Goal: Information Seeking & Learning: Find specific page/section

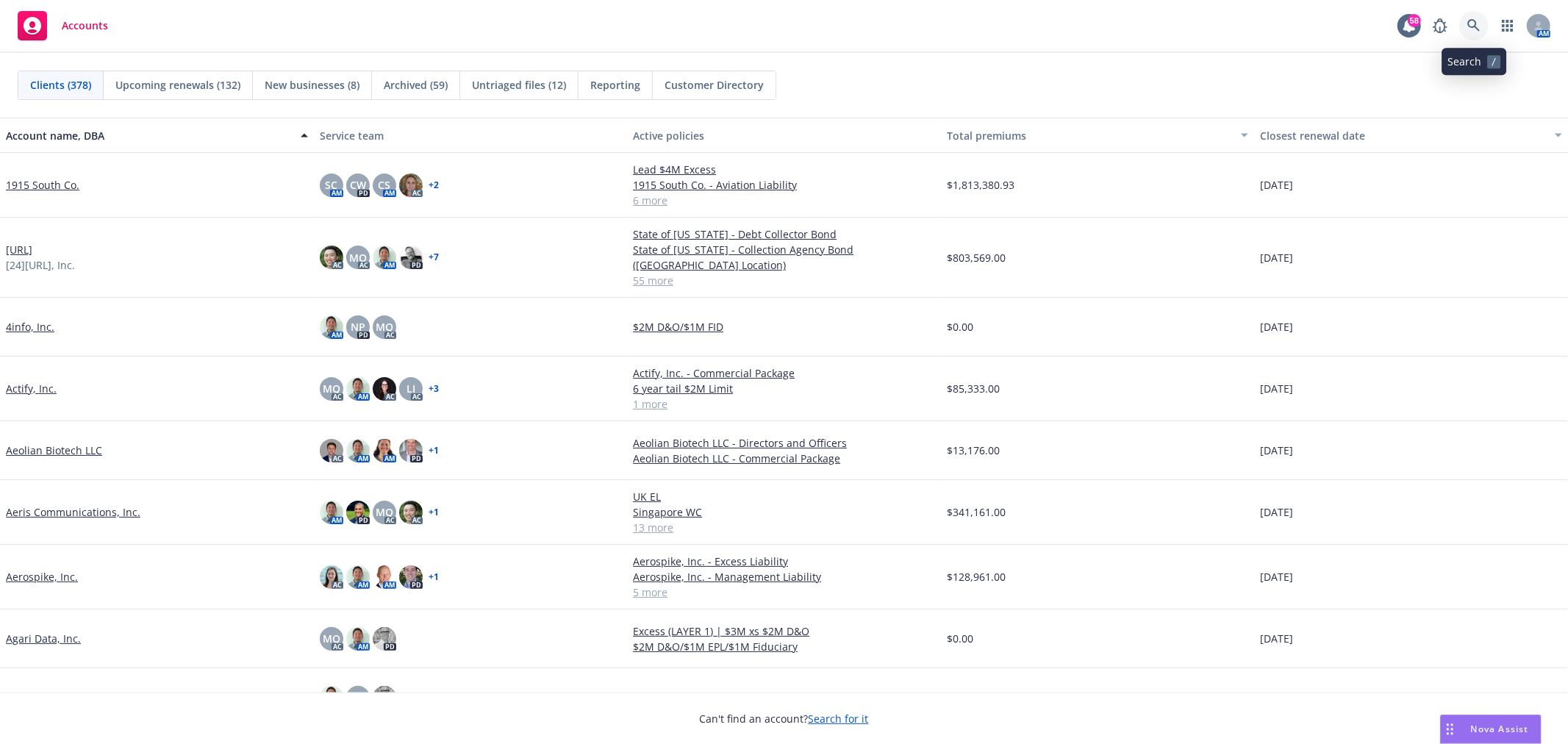
click at [1473, 22] on icon at bounding box center [1473, 26] width 13 height 13
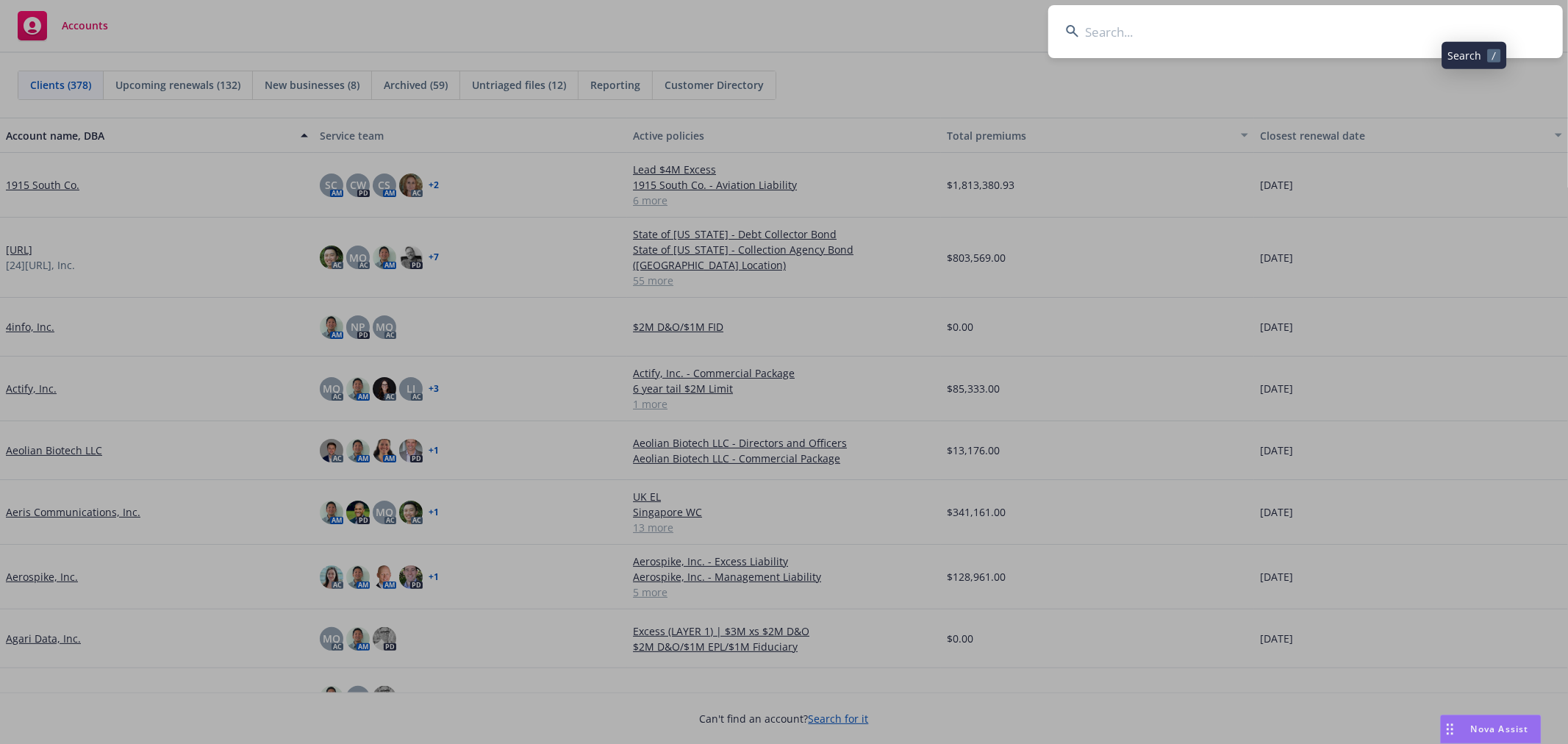
click at [1336, 32] on input at bounding box center [1305, 32] width 514 height 53
type input "aida"
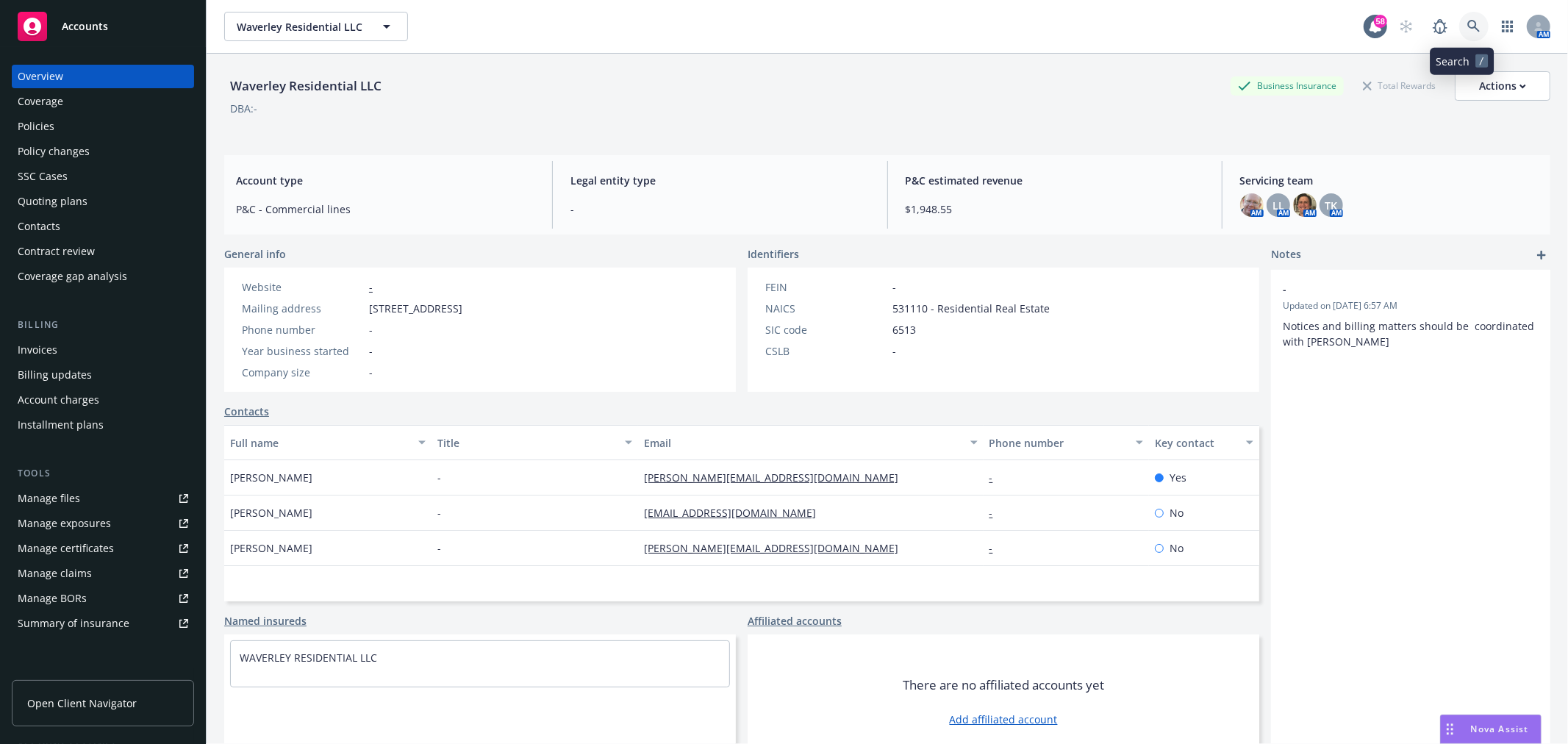
click at [1467, 20] on icon at bounding box center [1473, 26] width 13 height 13
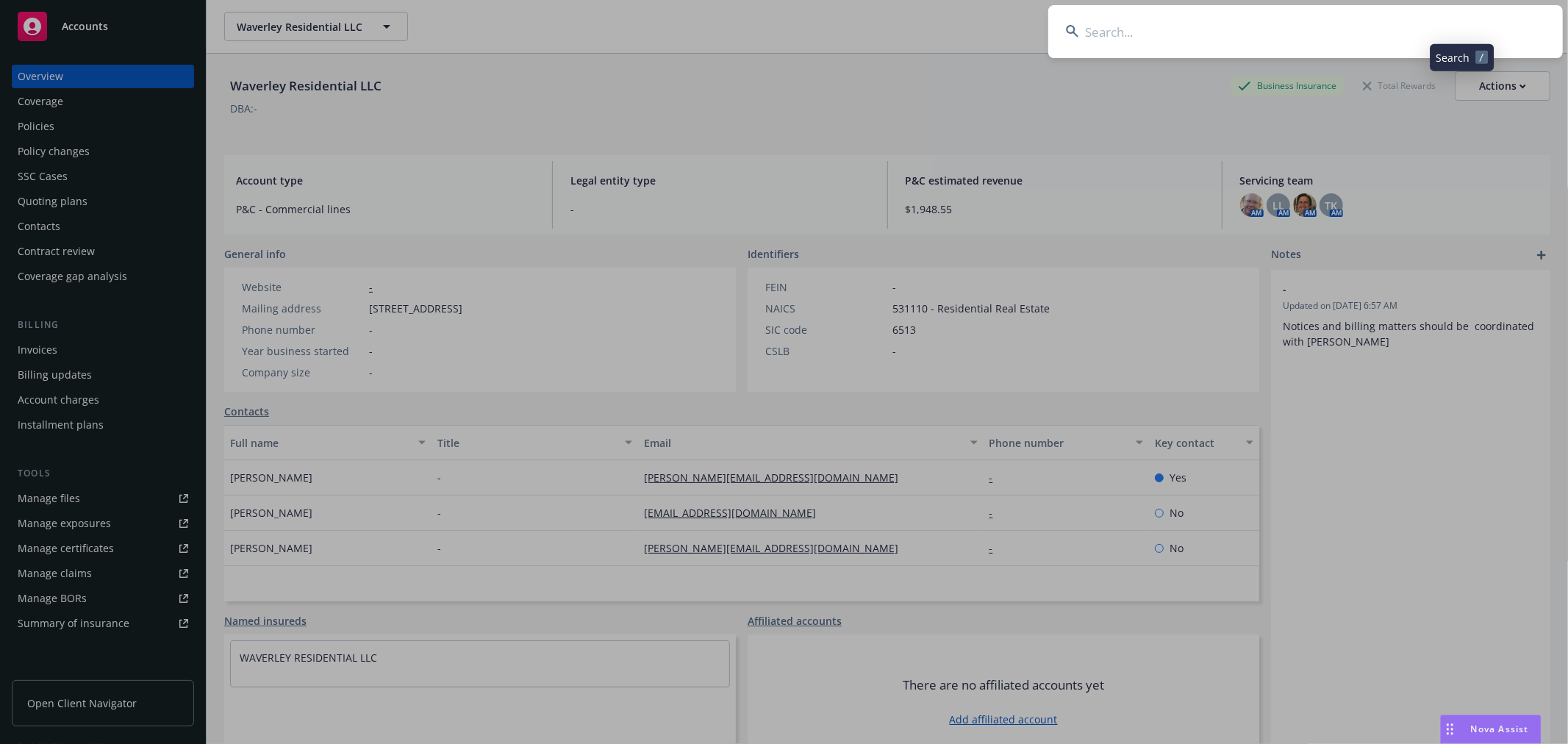
drag, startPoint x: 1465, startPoint y: 19, endPoint x: 1411, endPoint y: 35, distance: 56.3
click at [1411, 35] on input at bounding box center [1305, 32] width 514 height 53
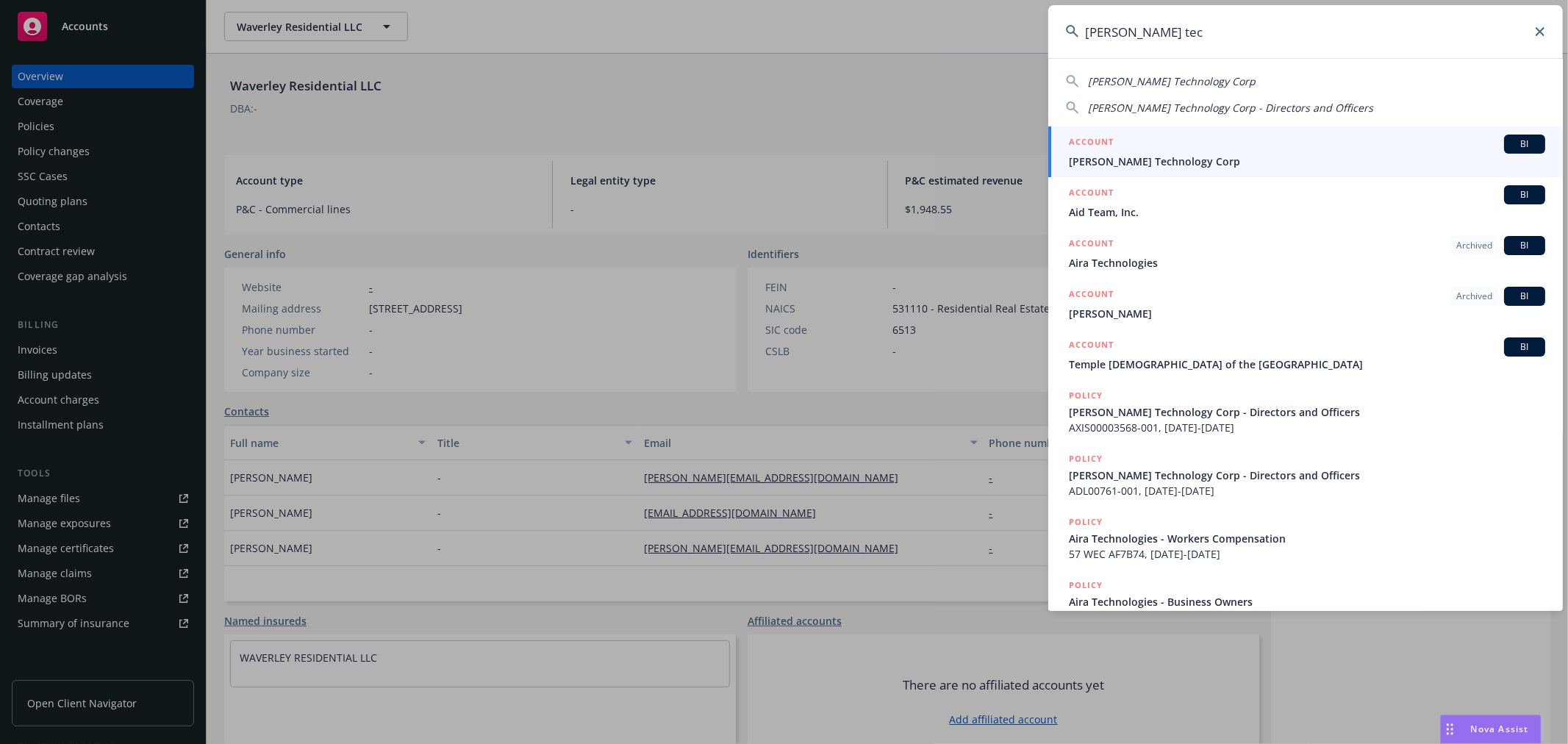
type input "aida tec"
click at [1199, 157] on span "Aida Technology Corp" at bounding box center [1307, 161] width 476 height 16
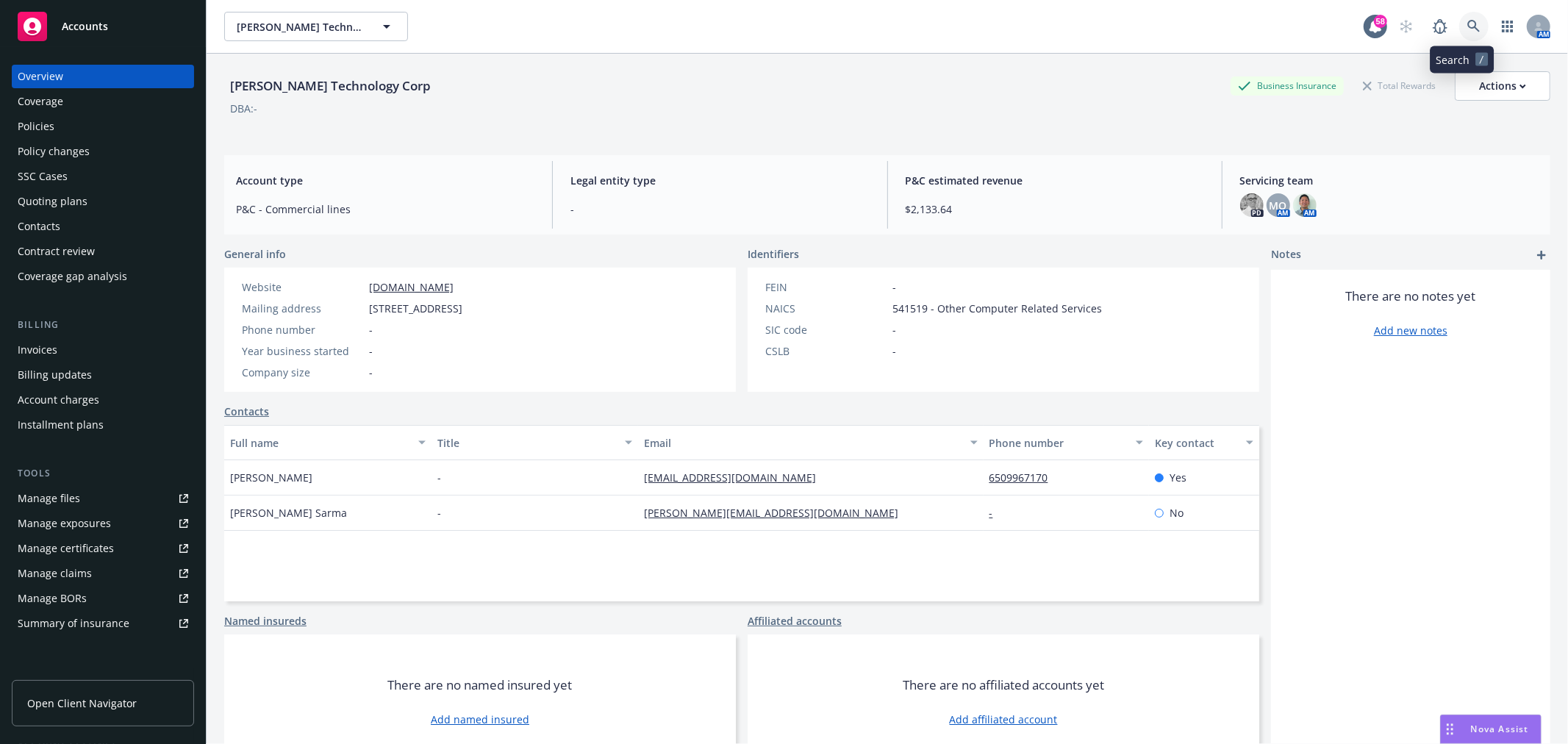
click at [1467, 27] on icon at bounding box center [1473, 26] width 12 height 12
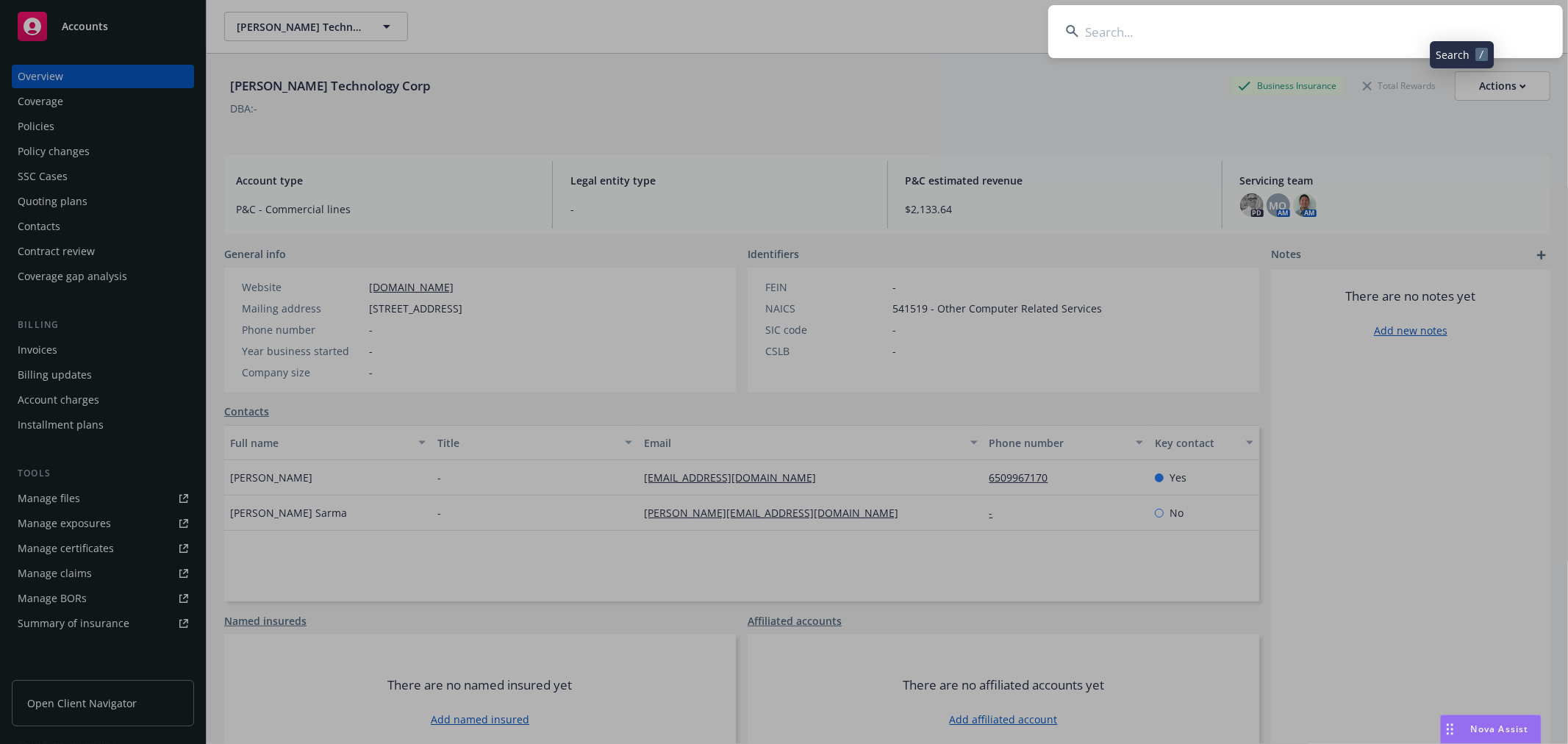
click at [1338, 31] on input at bounding box center [1305, 32] width 514 height 53
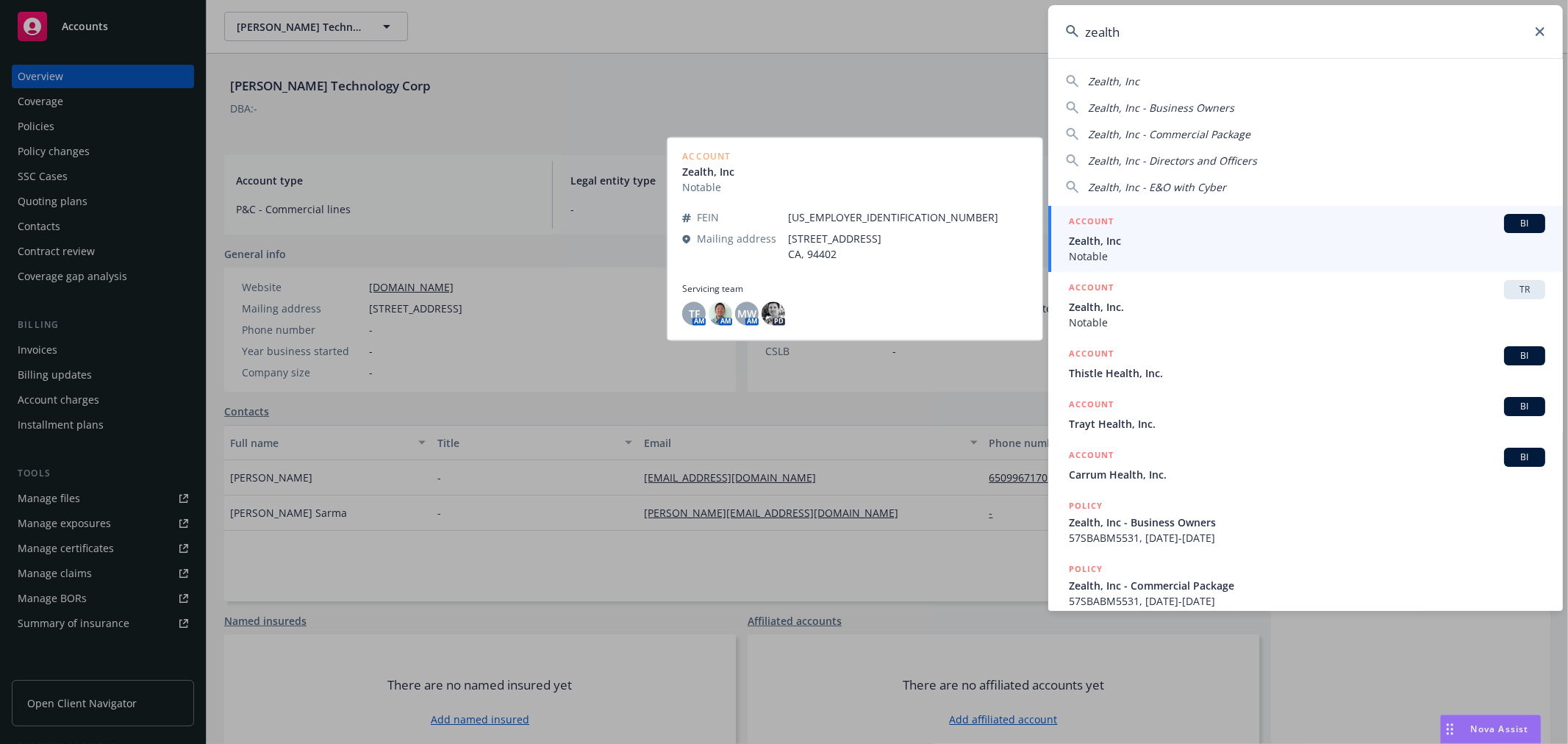
type input "zealth"
click at [1239, 227] on div "ACCOUNT BI" at bounding box center [1307, 223] width 476 height 19
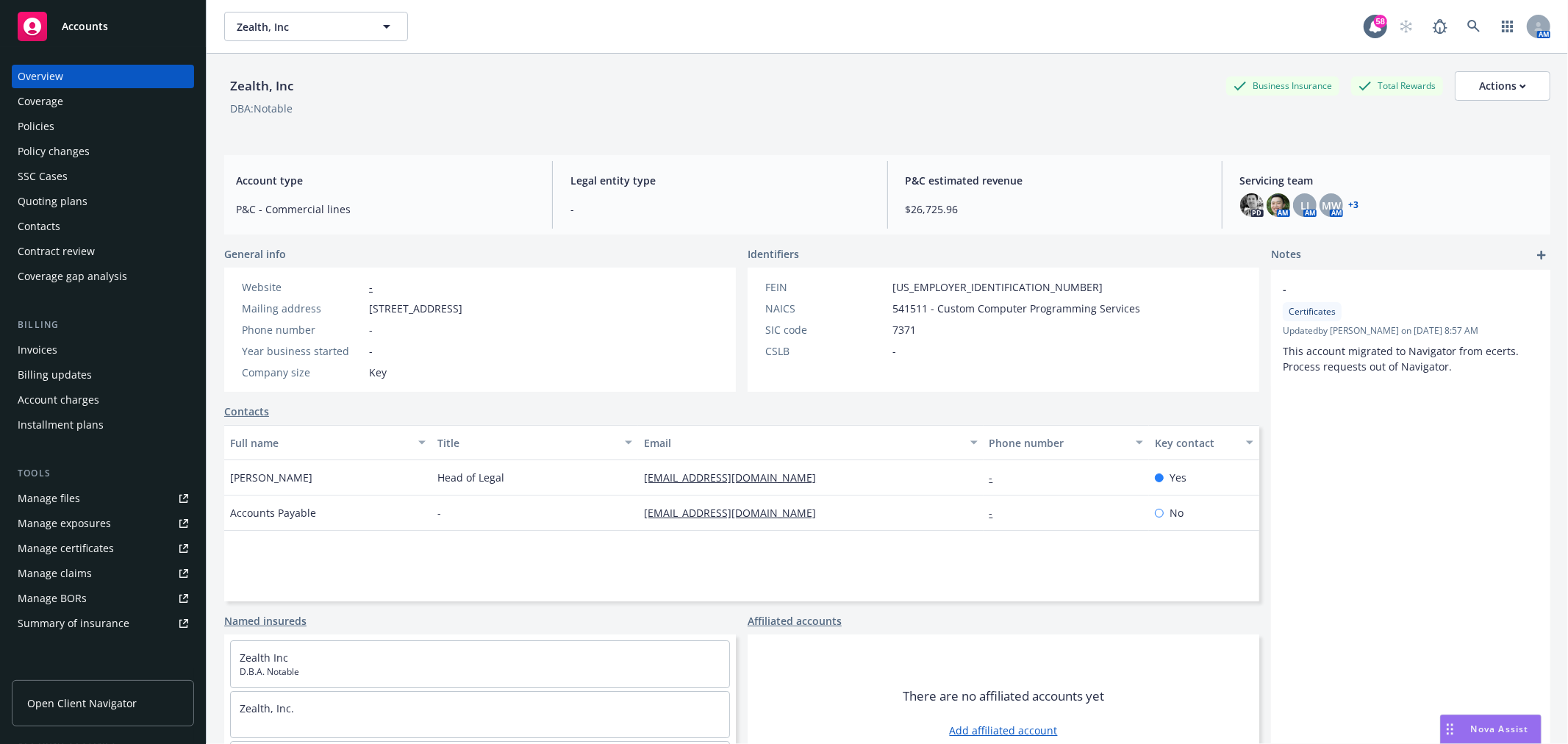
click at [67, 122] on div "Policies" at bounding box center [103, 126] width 171 height 23
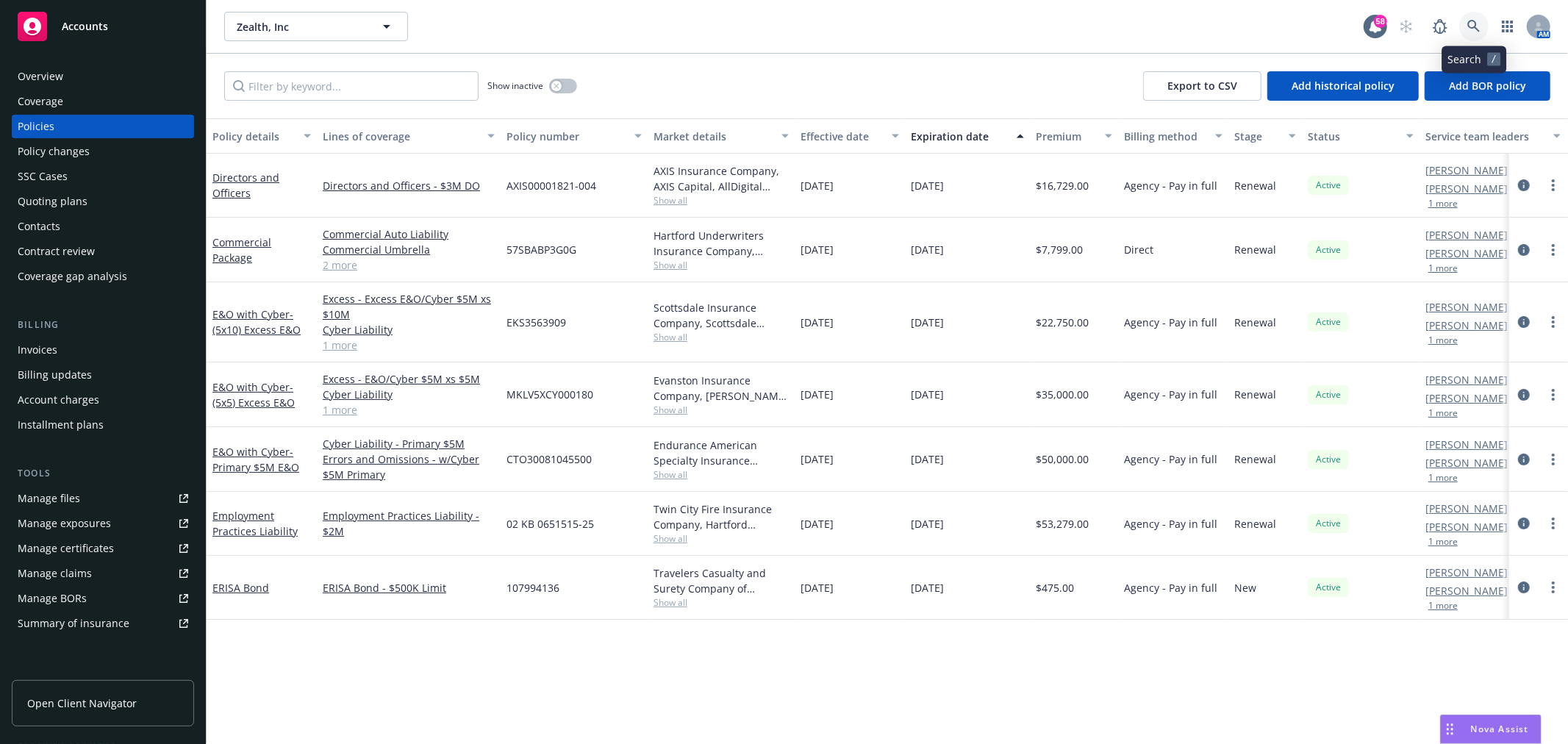
click at [1469, 21] on icon at bounding box center [1473, 26] width 12 height 12
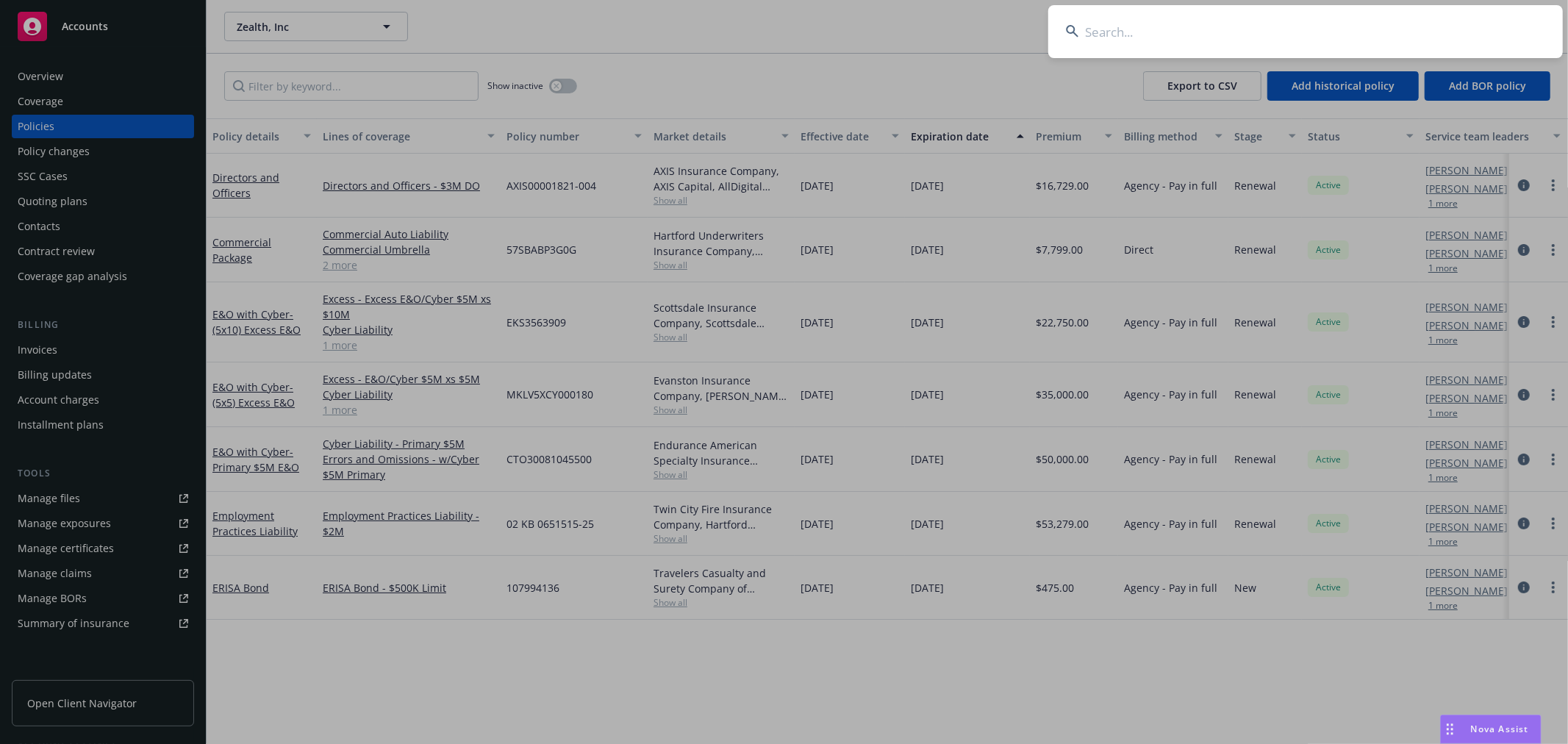
click at [1200, 26] on input at bounding box center [1305, 32] width 514 height 53
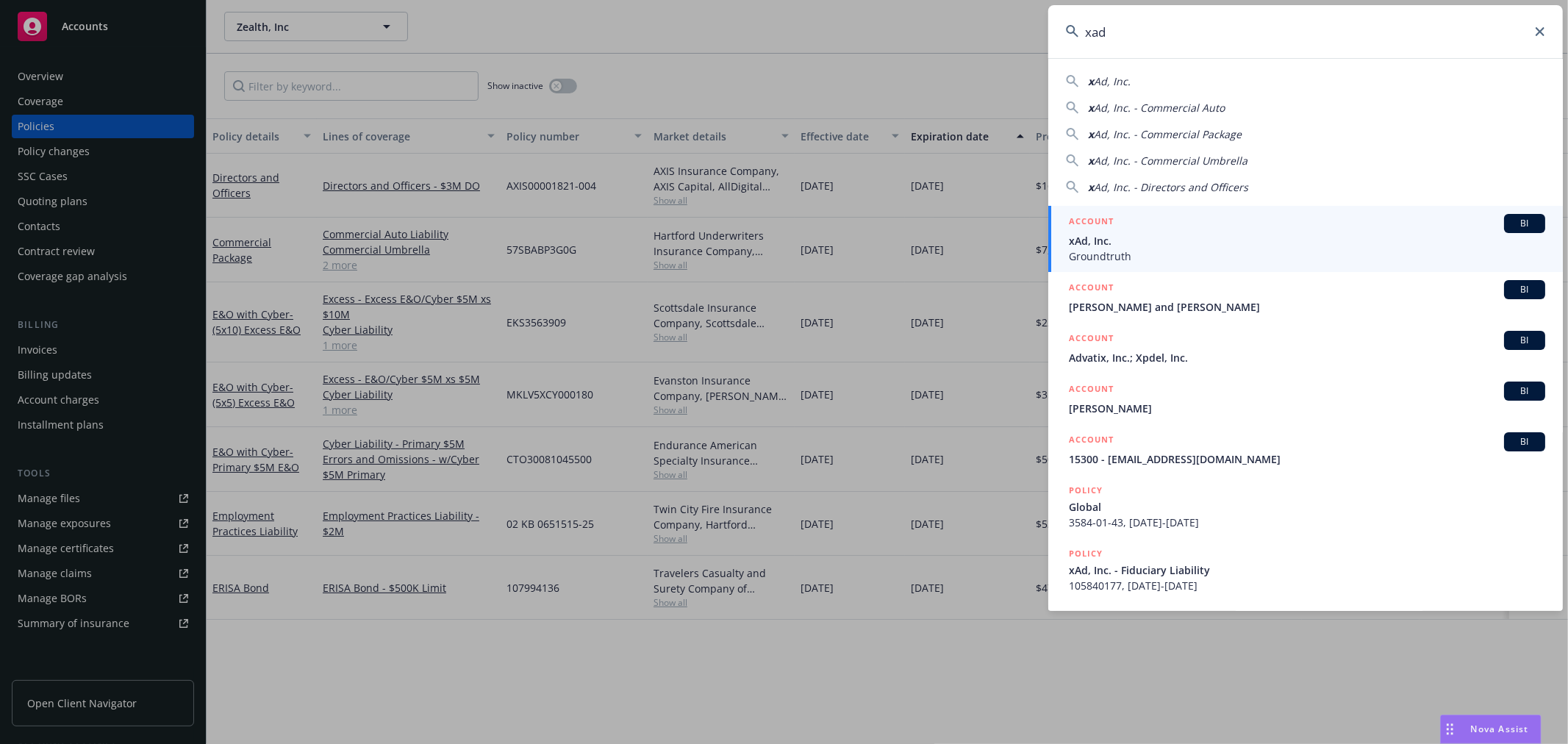
type input "xad"
click at [1164, 252] on span "Groundtruth" at bounding box center [1307, 256] width 476 height 16
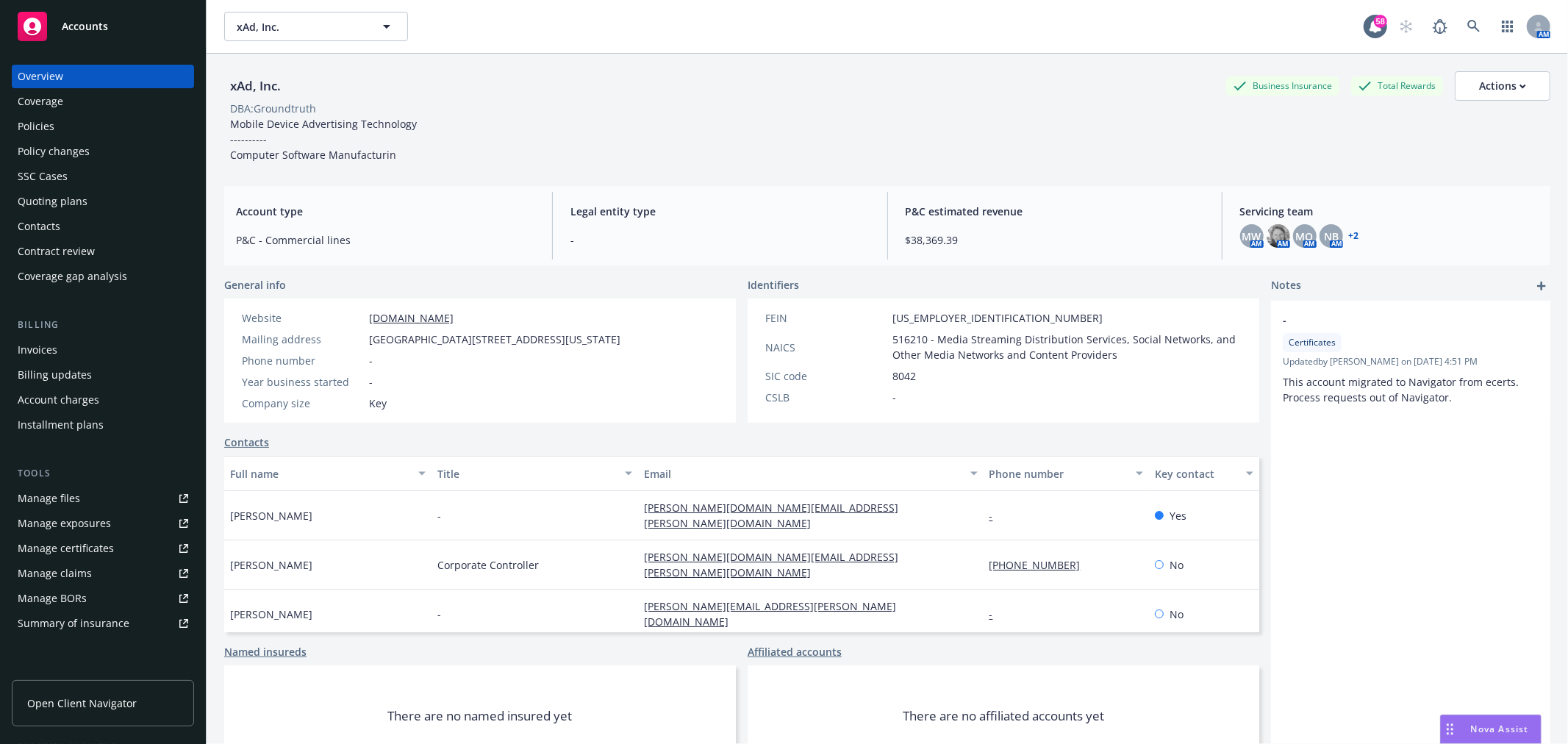
click at [56, 129] on div "Policies" at bounding box center [103, 126] width 171 height 23
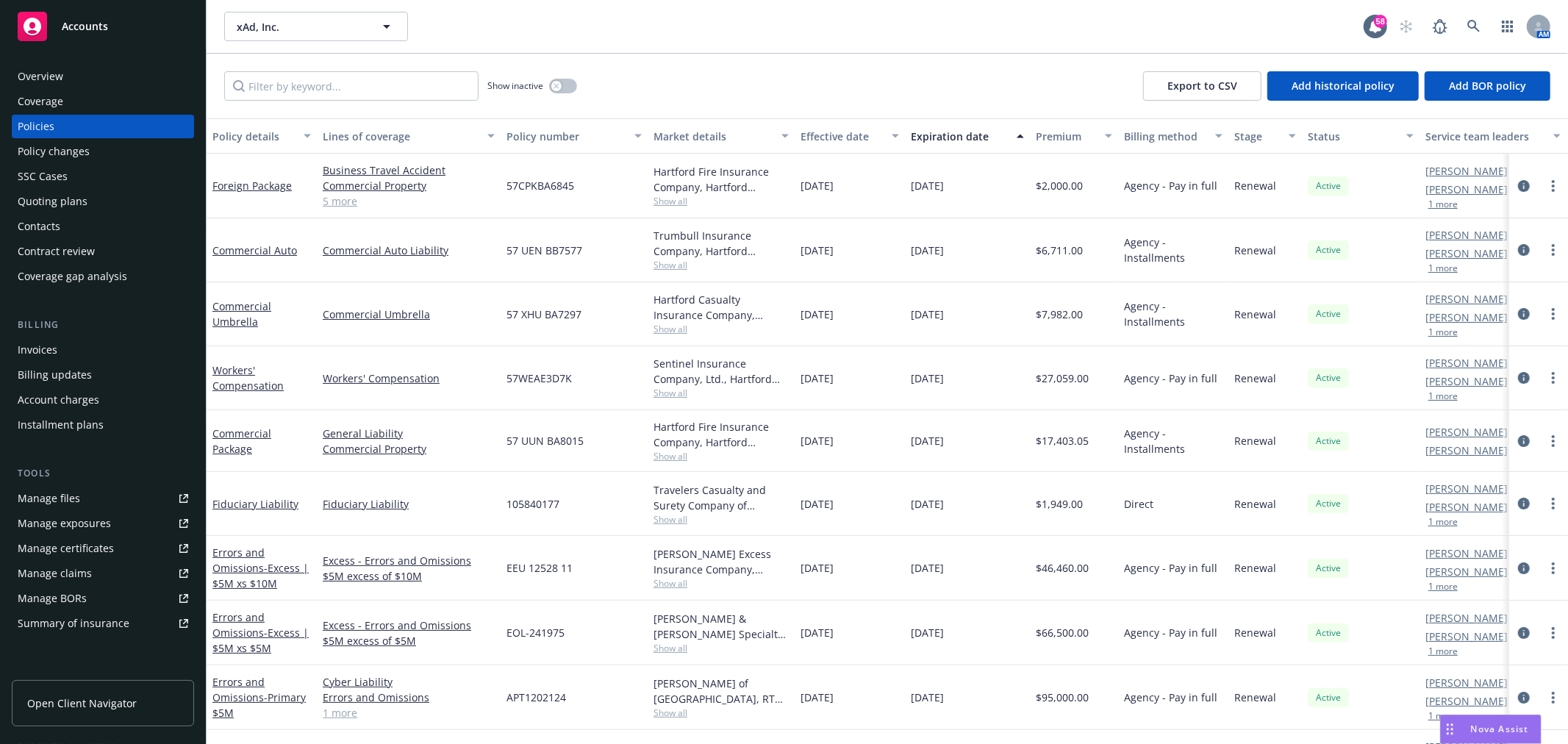
click at [61, 71] on div "Overview" at bounding box center [40, 76] width 46 height 23
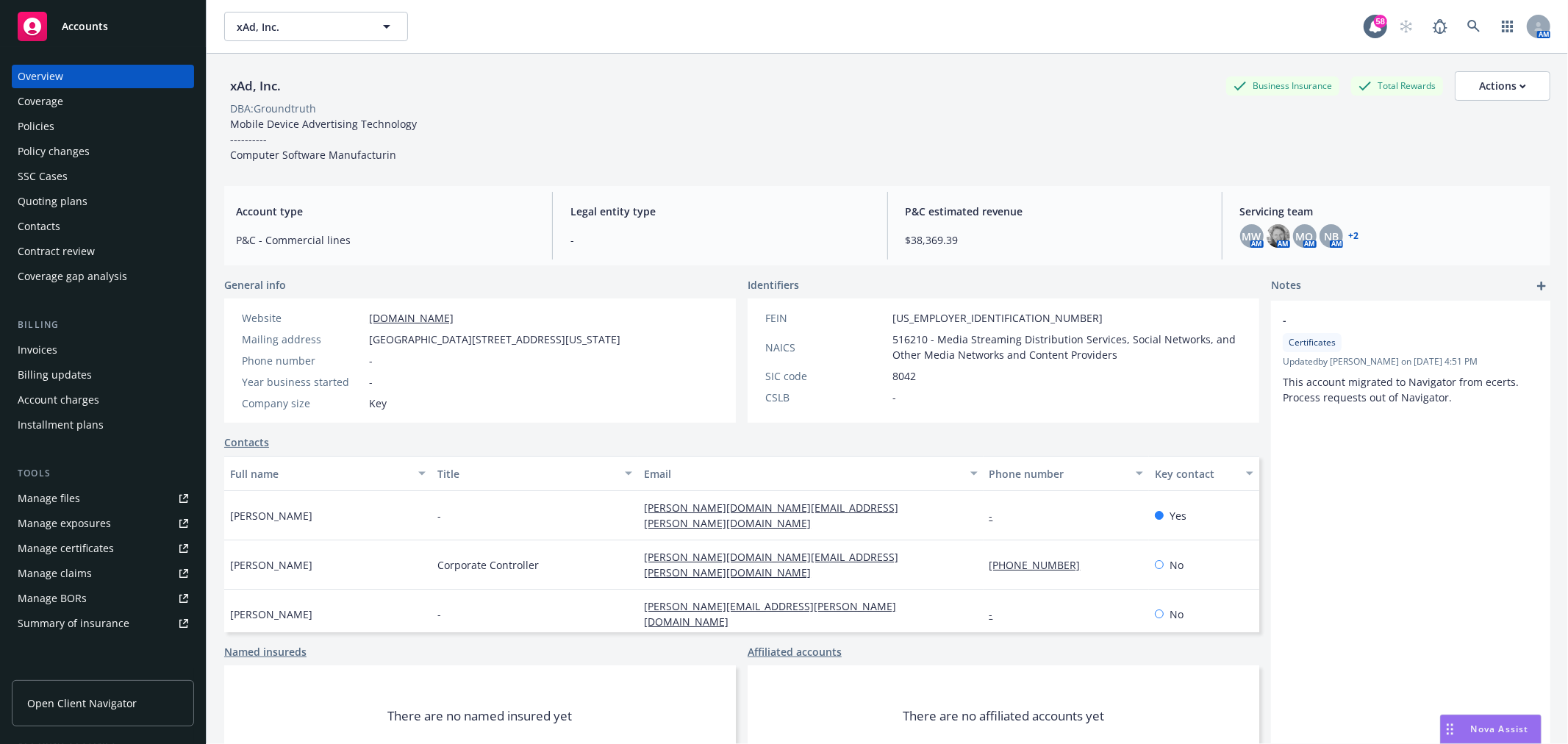
click at [1348, 234] on link "+ 2" at bounding box center [1353, 235] width 10 height 9
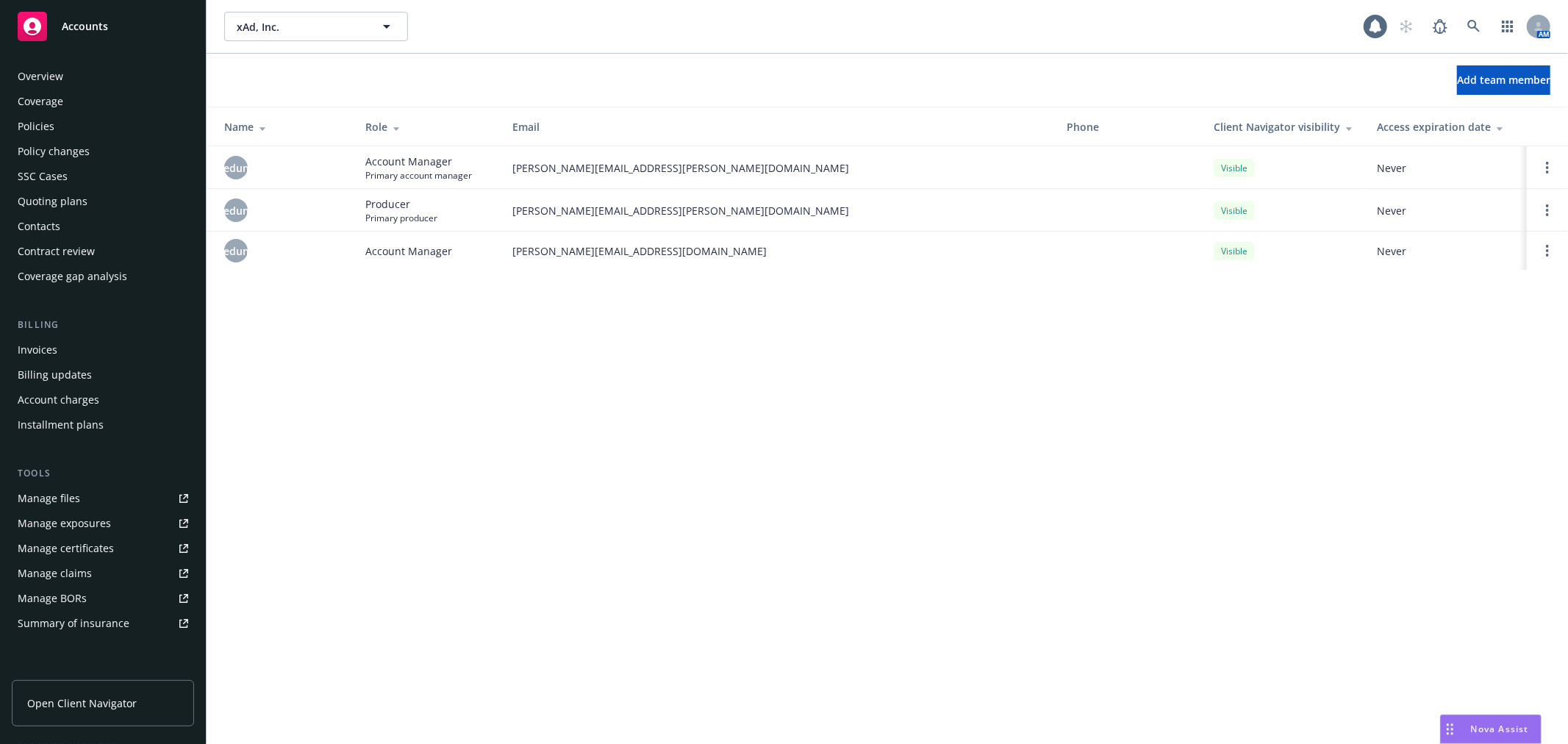
scroll to position [214, 0]
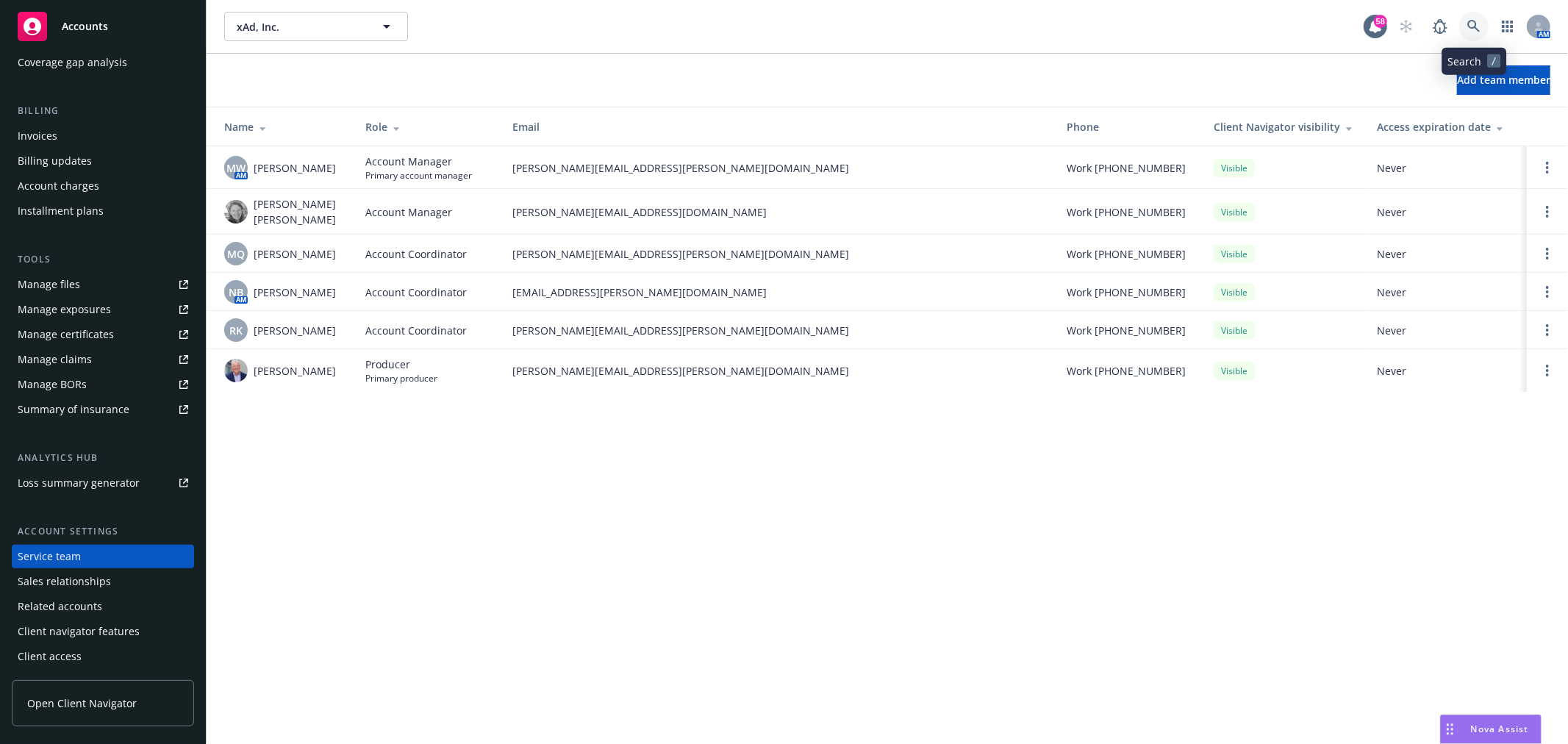
click at [1482, 35] on link at bounding box center [1474, 26] width 29 height 29
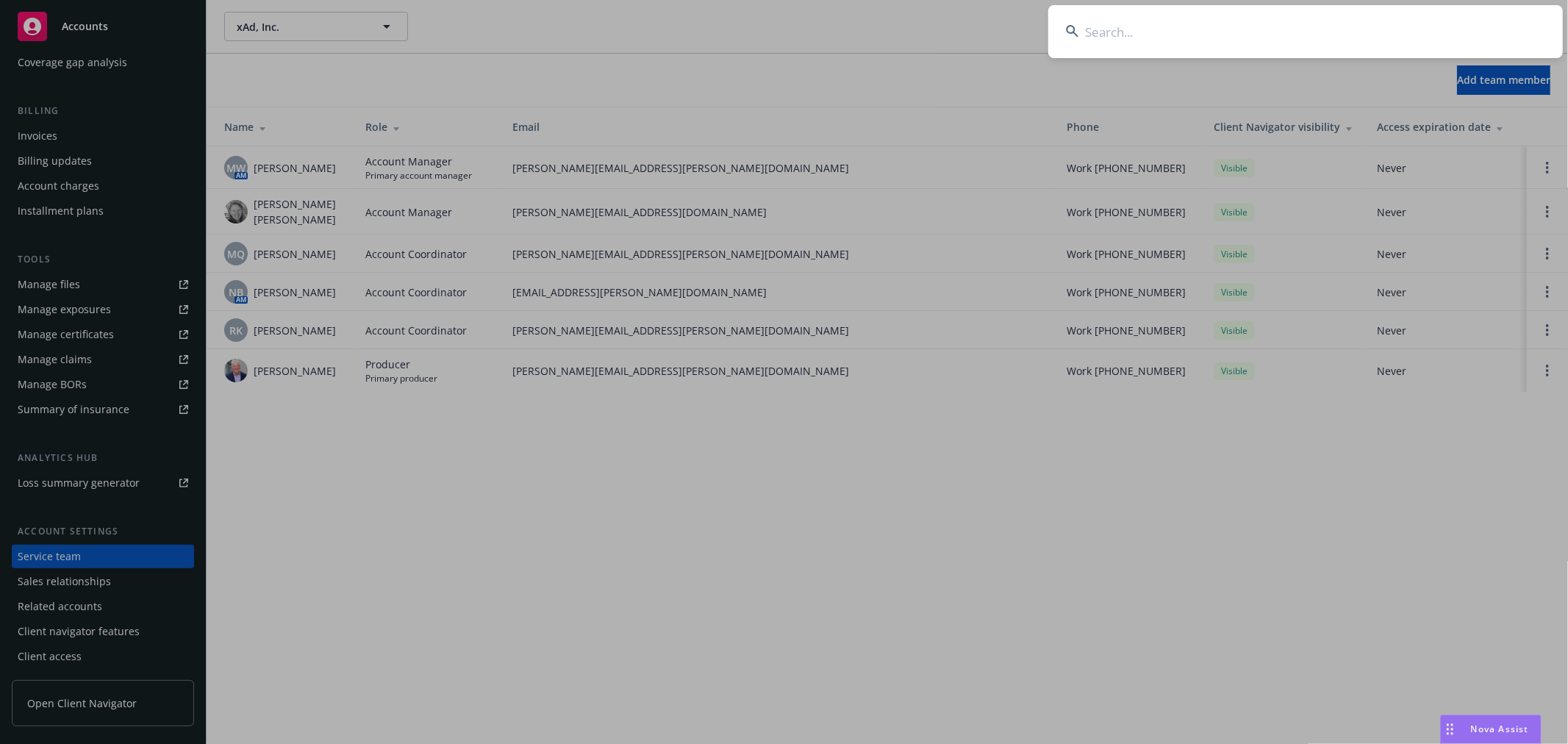
click at [1407, 22] on input at bounding box center [1305, 32] width 514 height 53
type input "workspot"
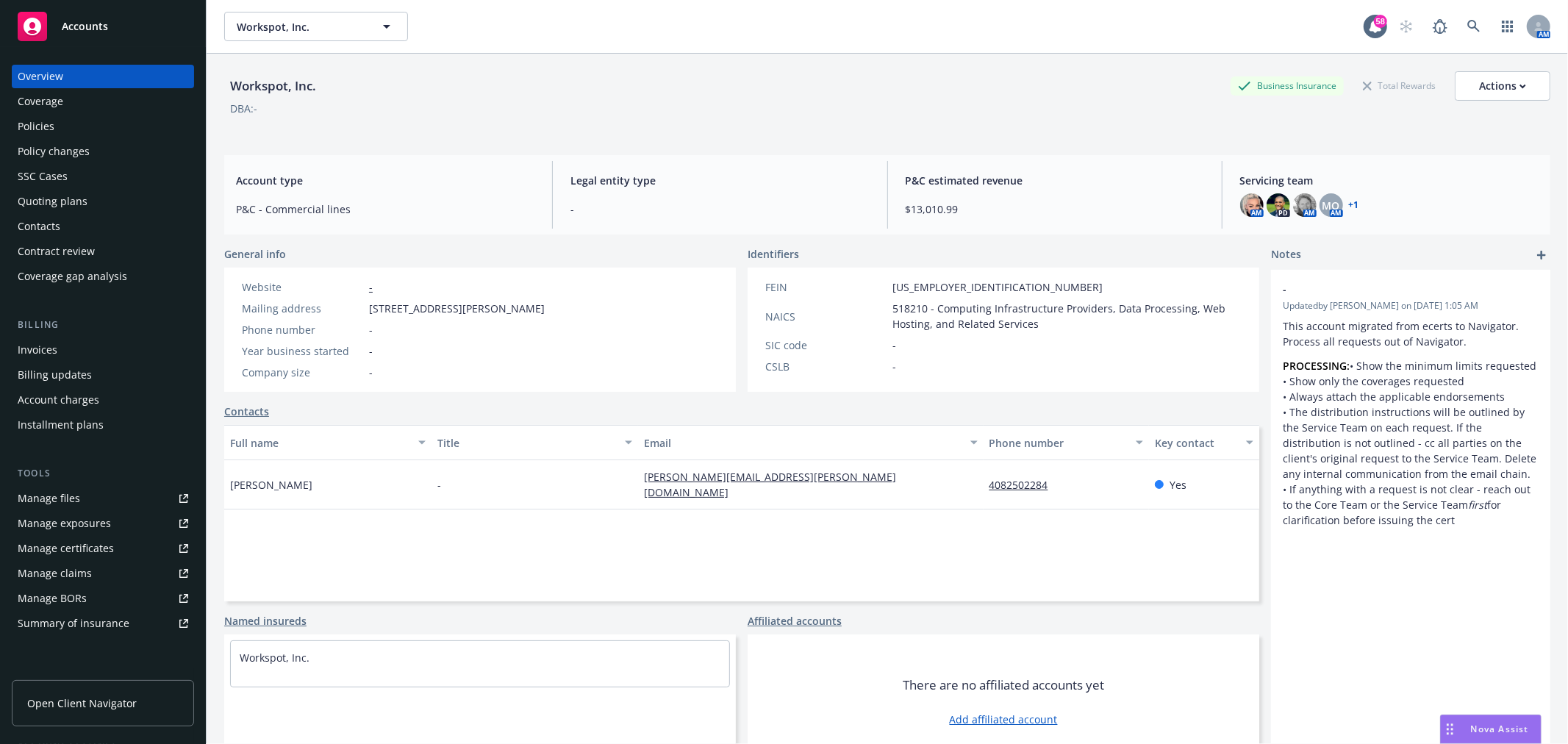
click at [1348, 204] on link "+ 1" at bounding box center [1353, 205] width 10 height 9
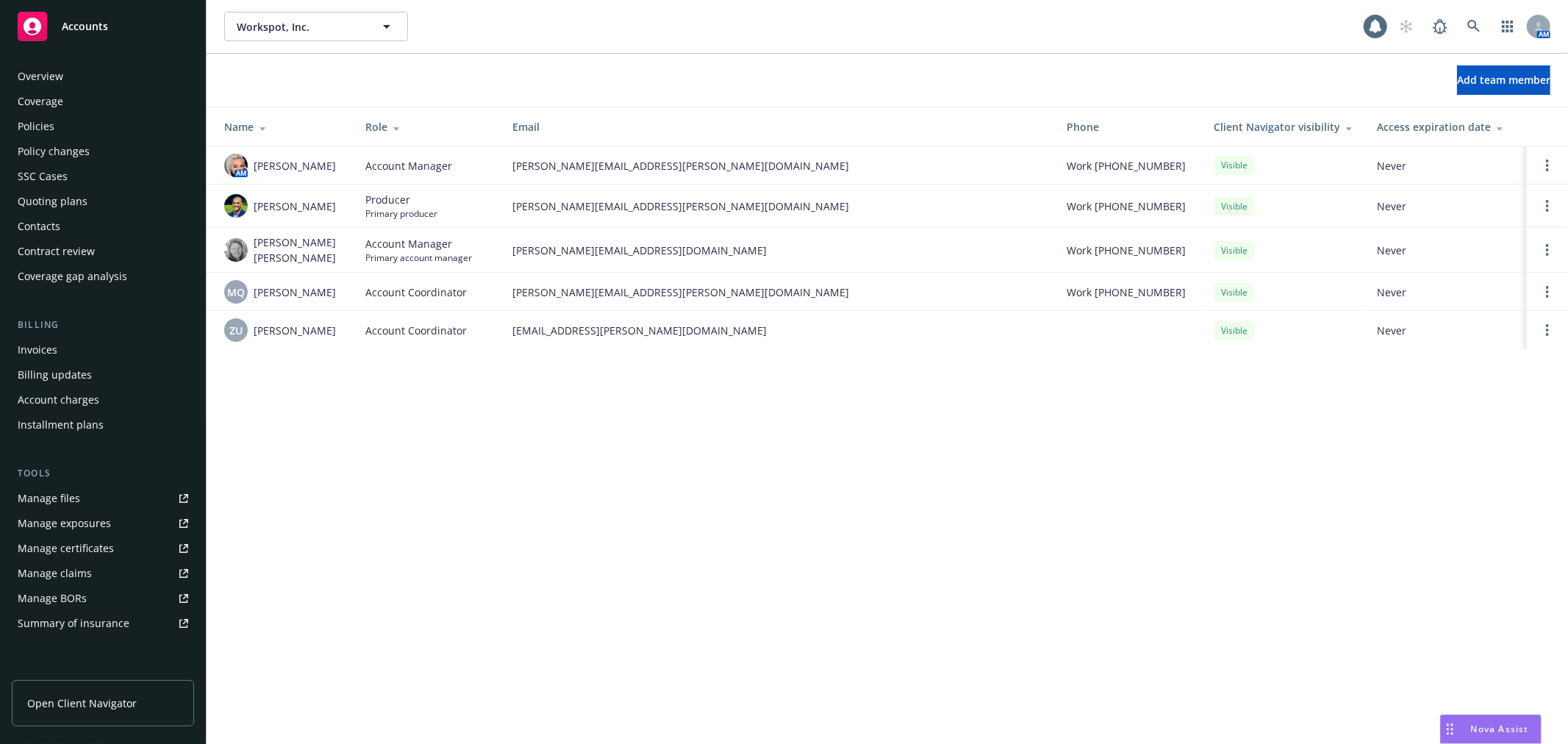
scroll to position [214, 0]
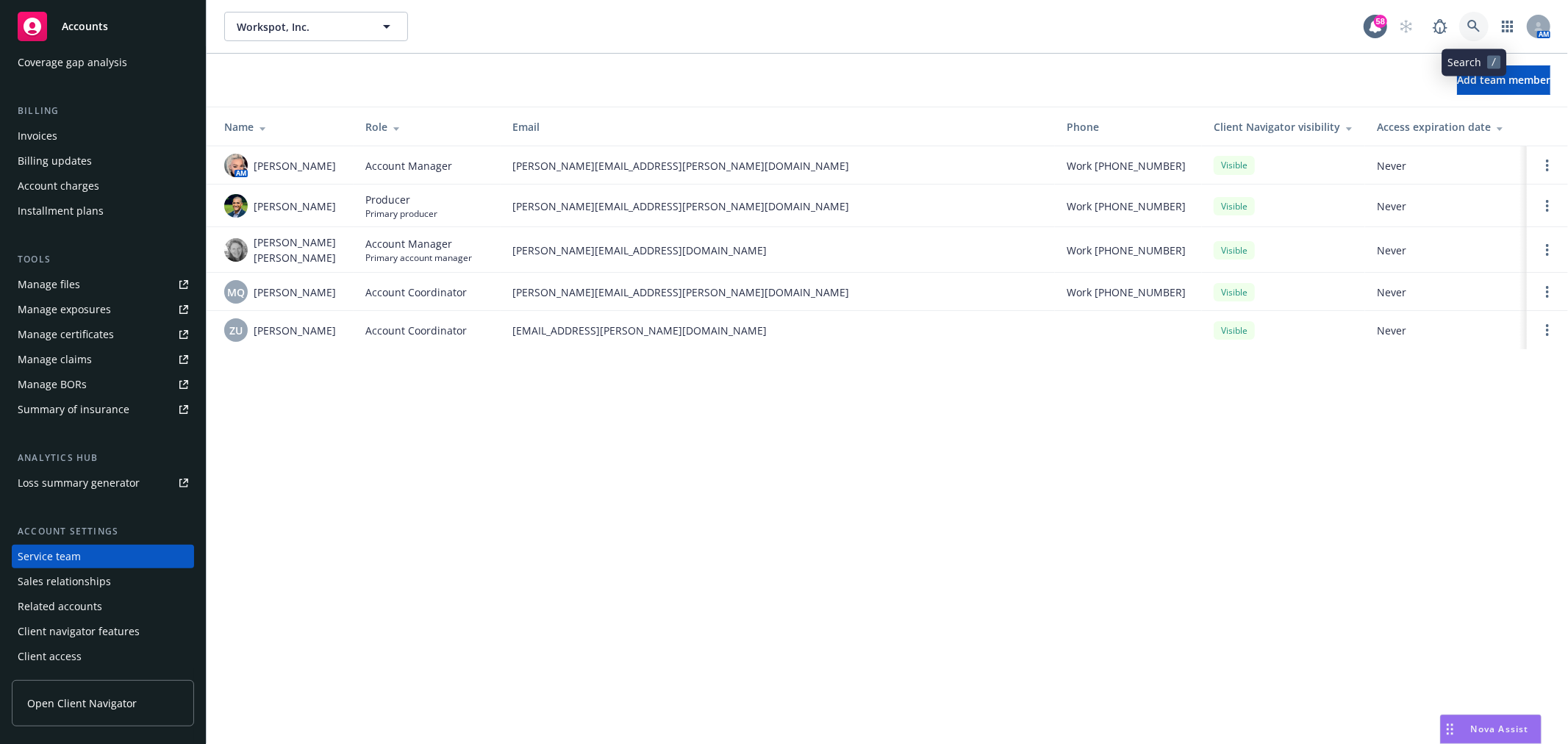
click at [1470, 31] on icon at bounding box center [1473, 26] width 13 height 13
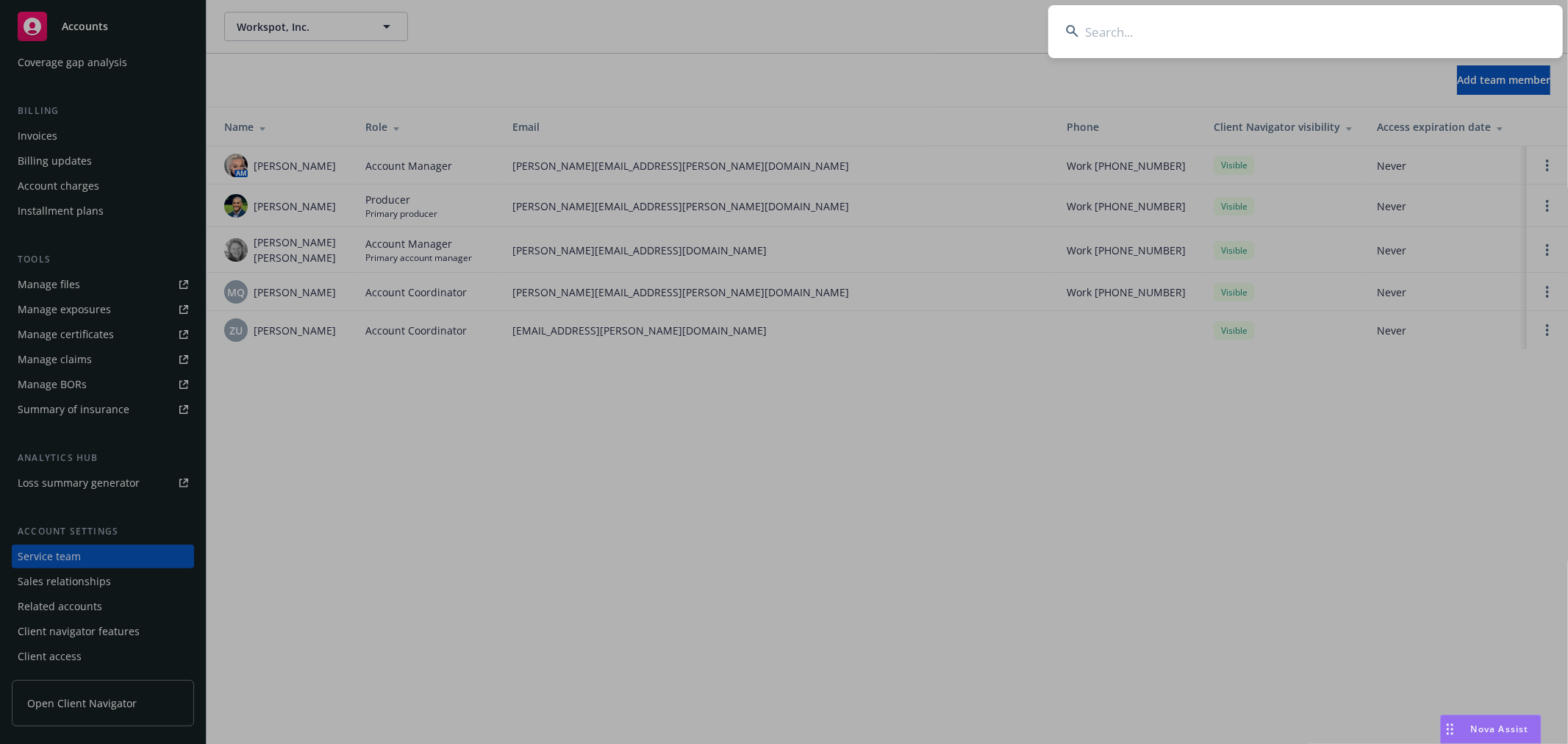
click at [1282, 38] on input at bounding box center [1305, 32] width 514 height 53
type input "well health"
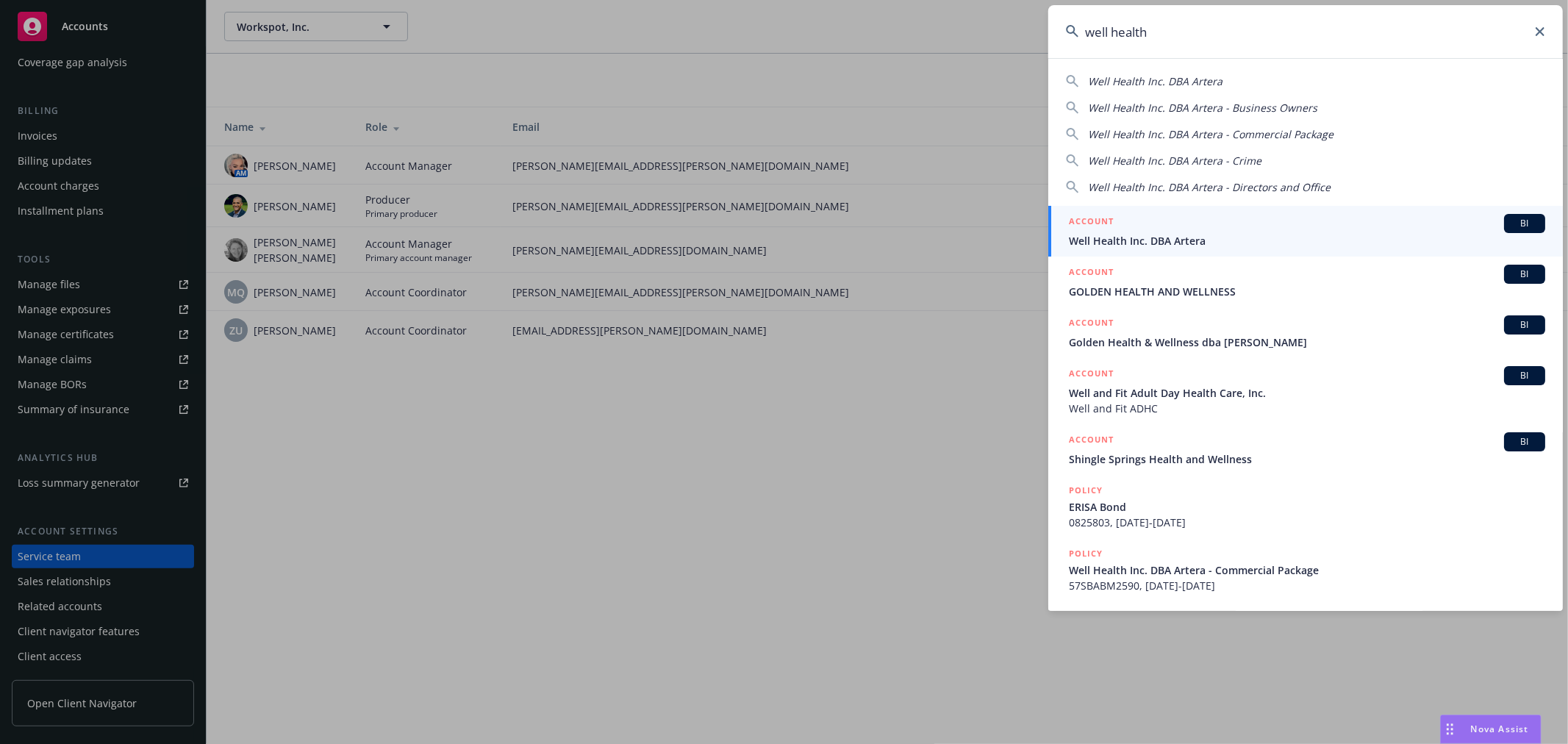
click at [1203, 244] on span "Well Health Inc. DBA Artera" at bounding box center [1307, 241] width 476 height 16
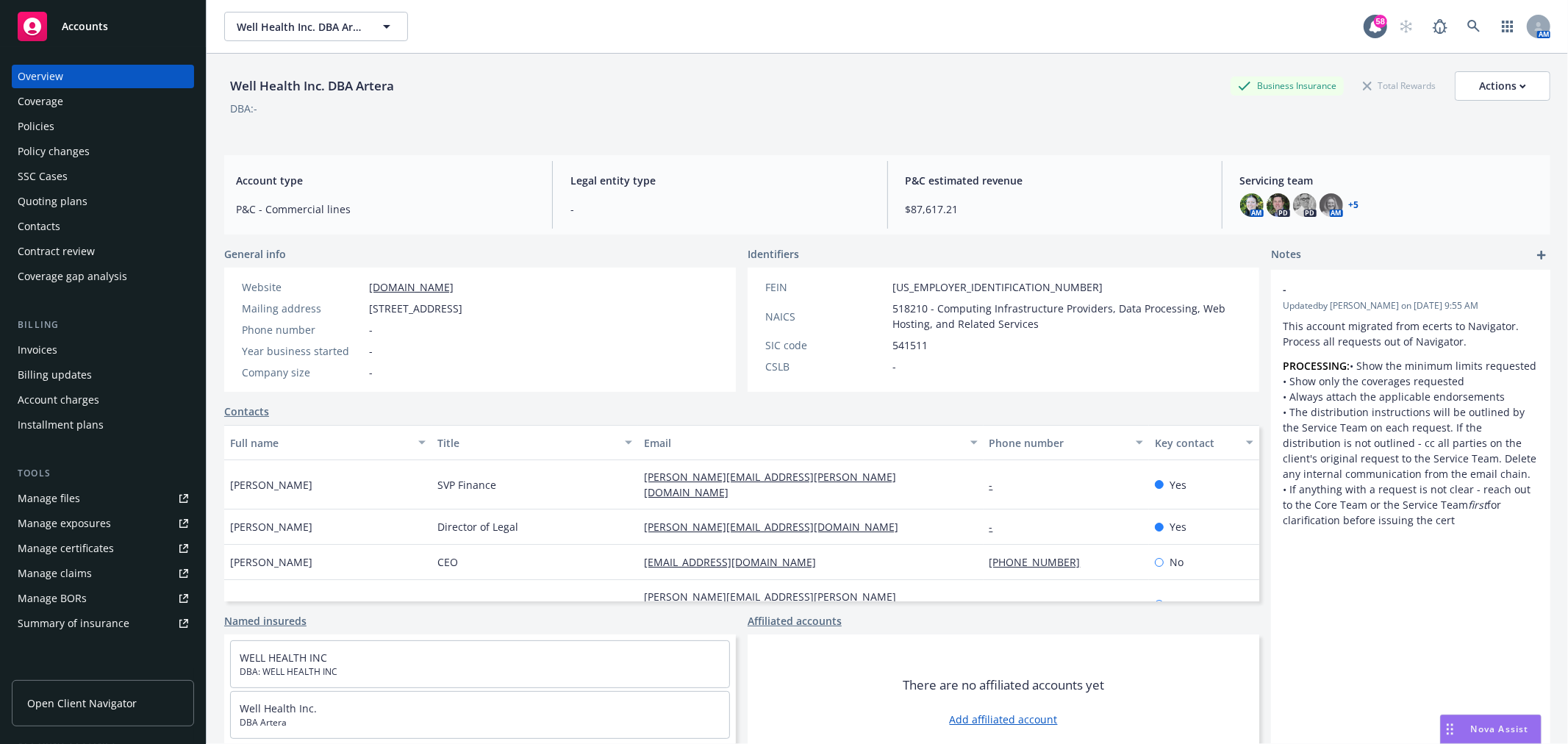
click at [1348, 202] on link "+ 5" at bounding box center [1353, 205] width 10 height 9
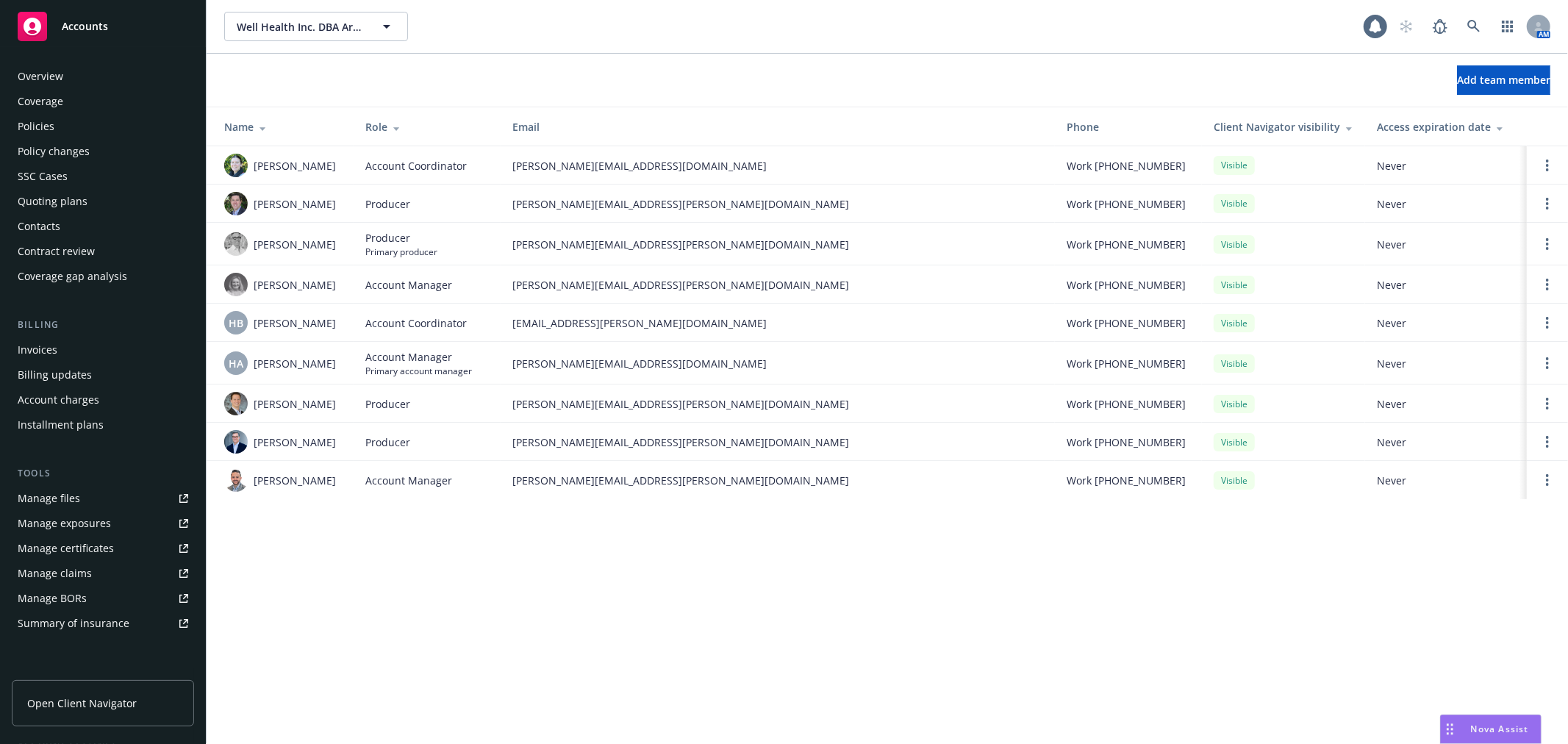
scroll to position [214, 0]
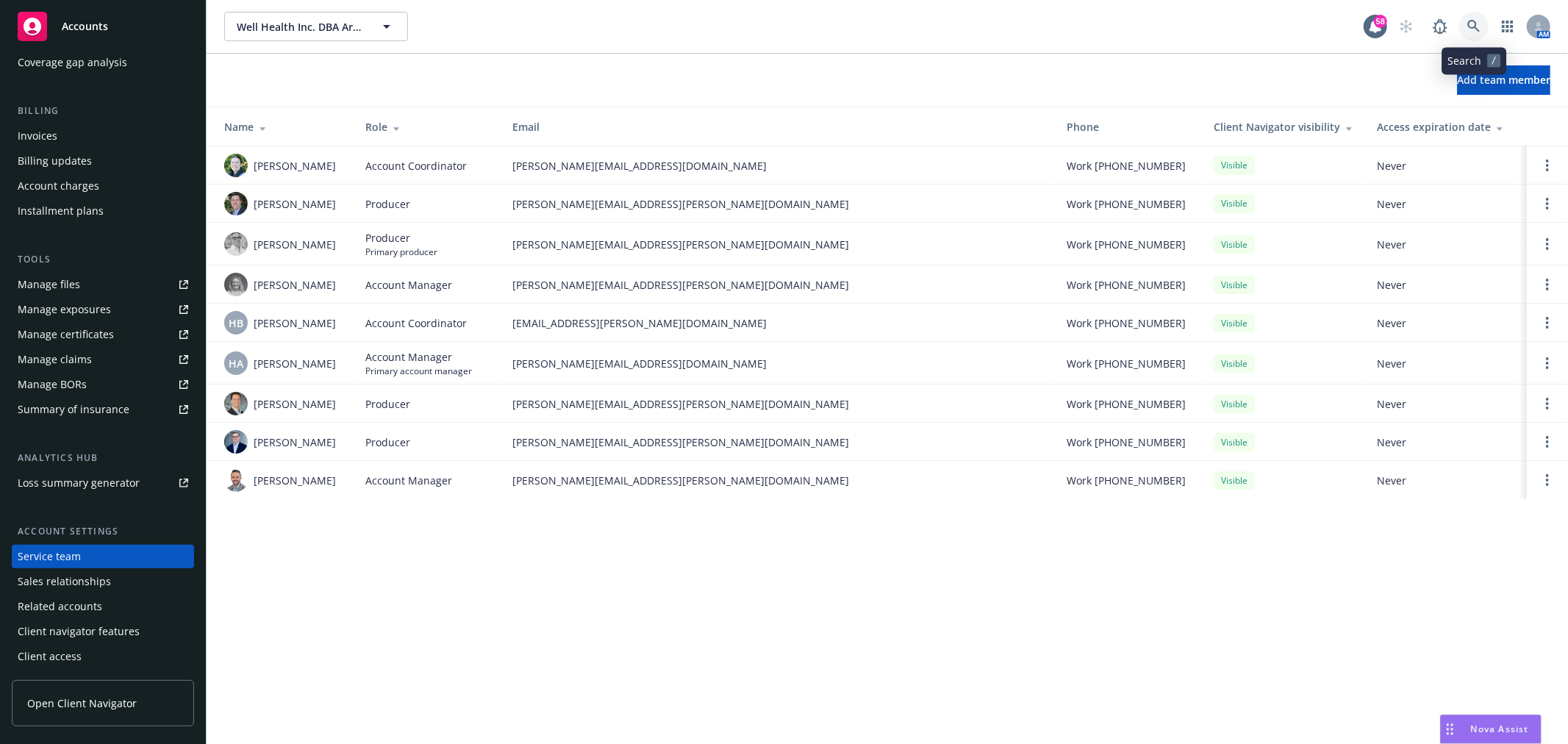
click at [1480, 26] on icon at bounding box center [1473, 26] width 13 height 13
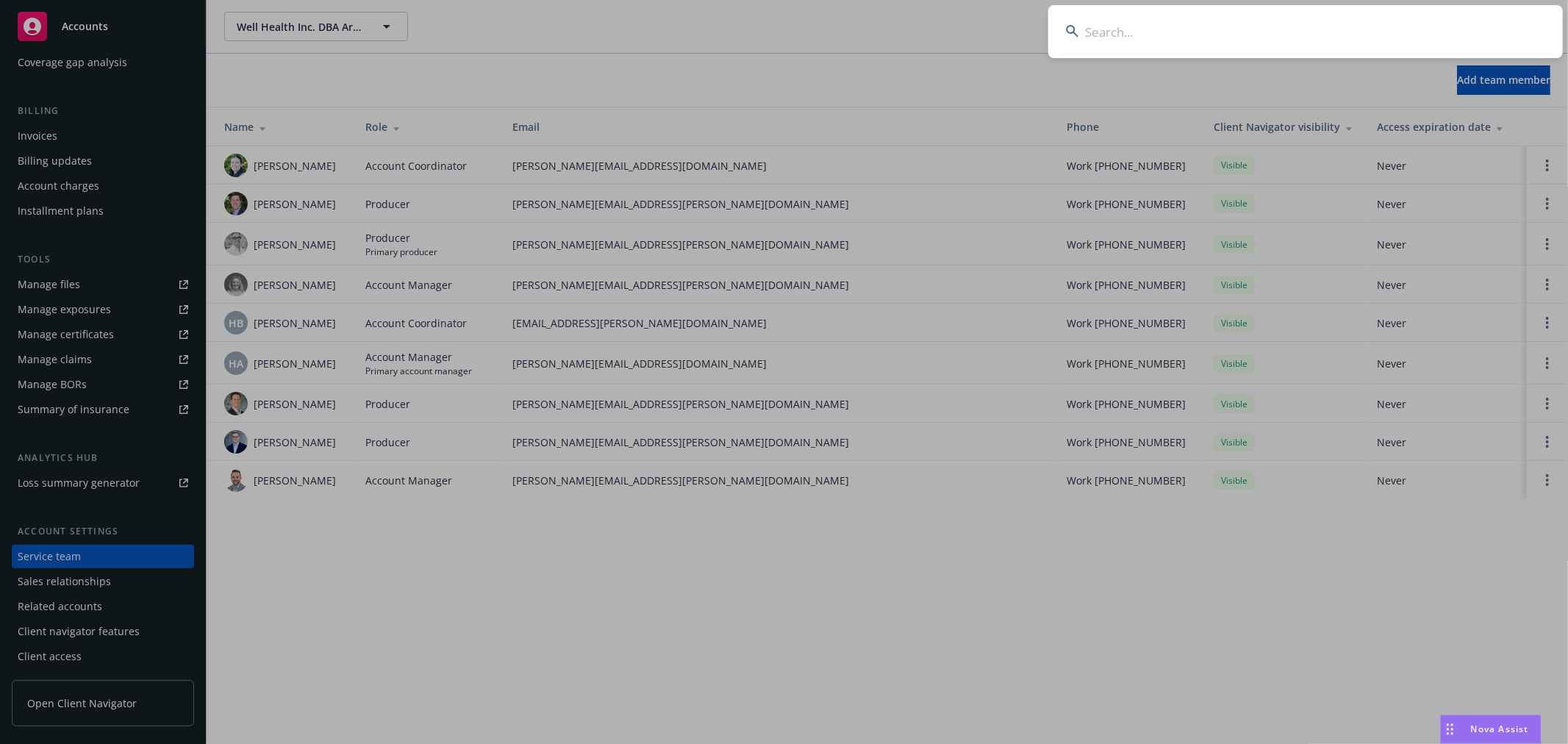
click at [1375, 51] on input at bounding box center [1305, 32] width 514 height 53
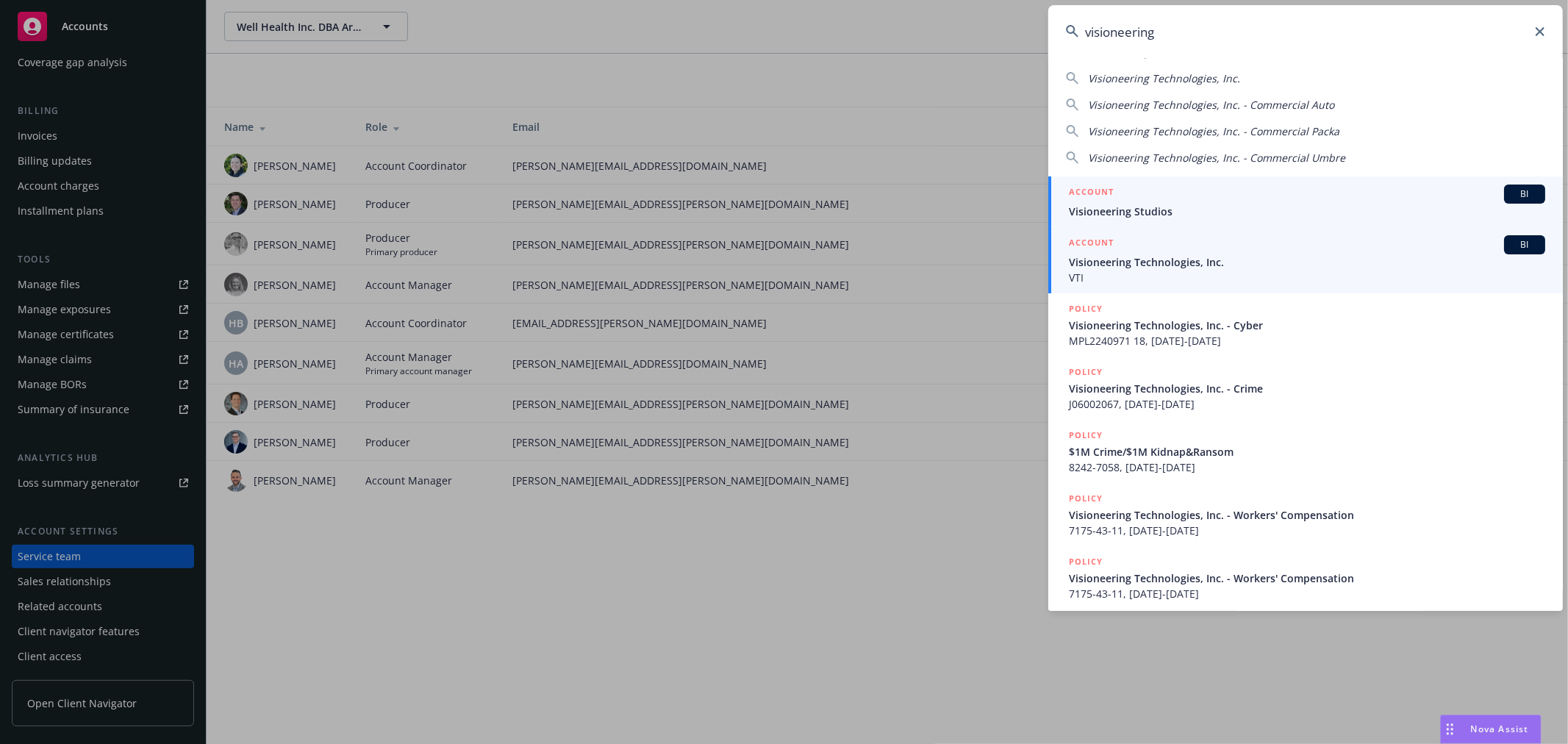
scroll to position [36, 0]
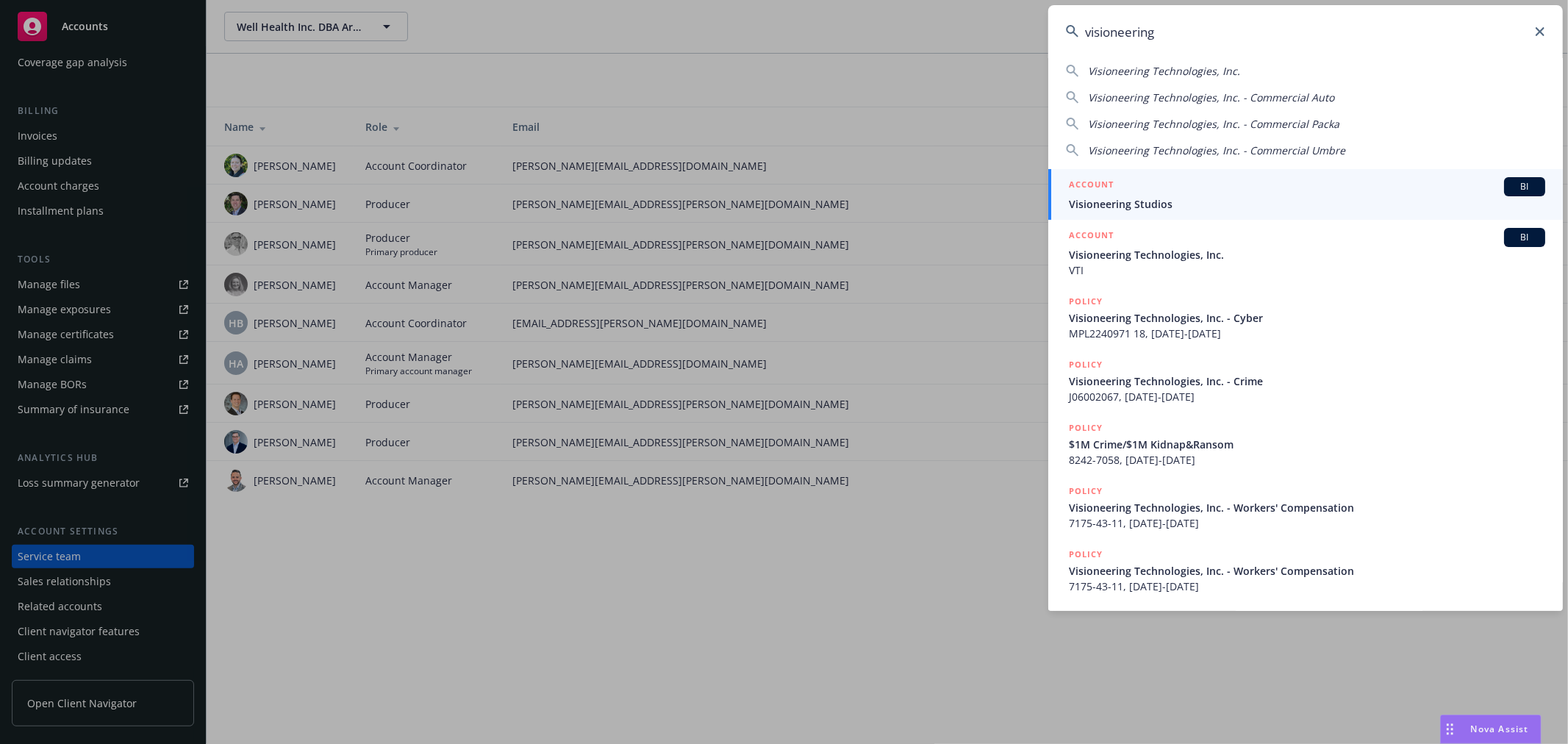
drag, startPoint x: 1214, startPoint y: 37, endPoint x: 899, endPoint y: 21, distance: 315.4
click at [899, 21] on div "visioneering Visioneering Studios Visioneering Technologies, Inc. Visioneering …" at bounding box center [784, 372] width 1568 height 744
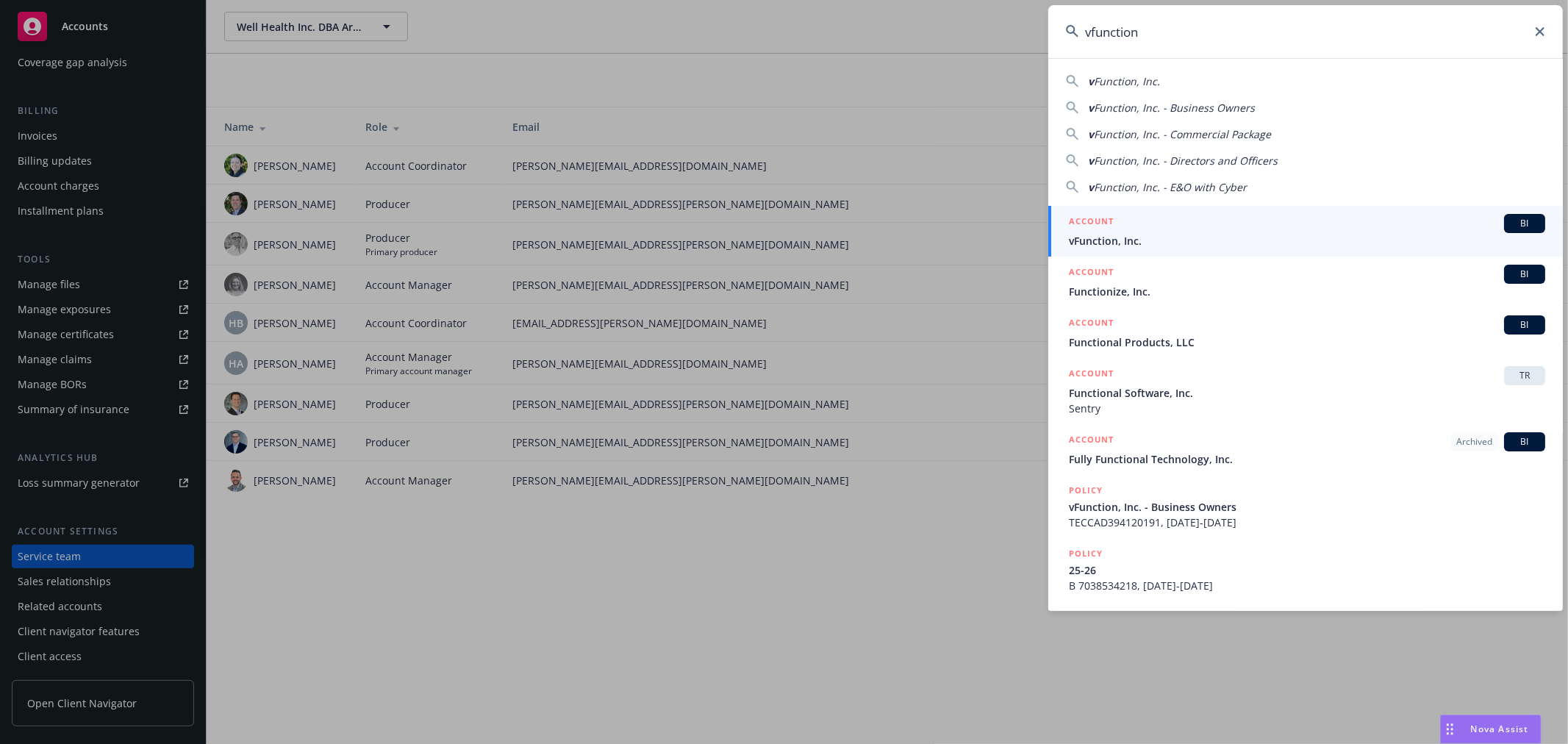
type input "vfunction"
click at [1090, 237] on span "vFunction, Inc." at bounding box center [1307, 241] width 476 height 16
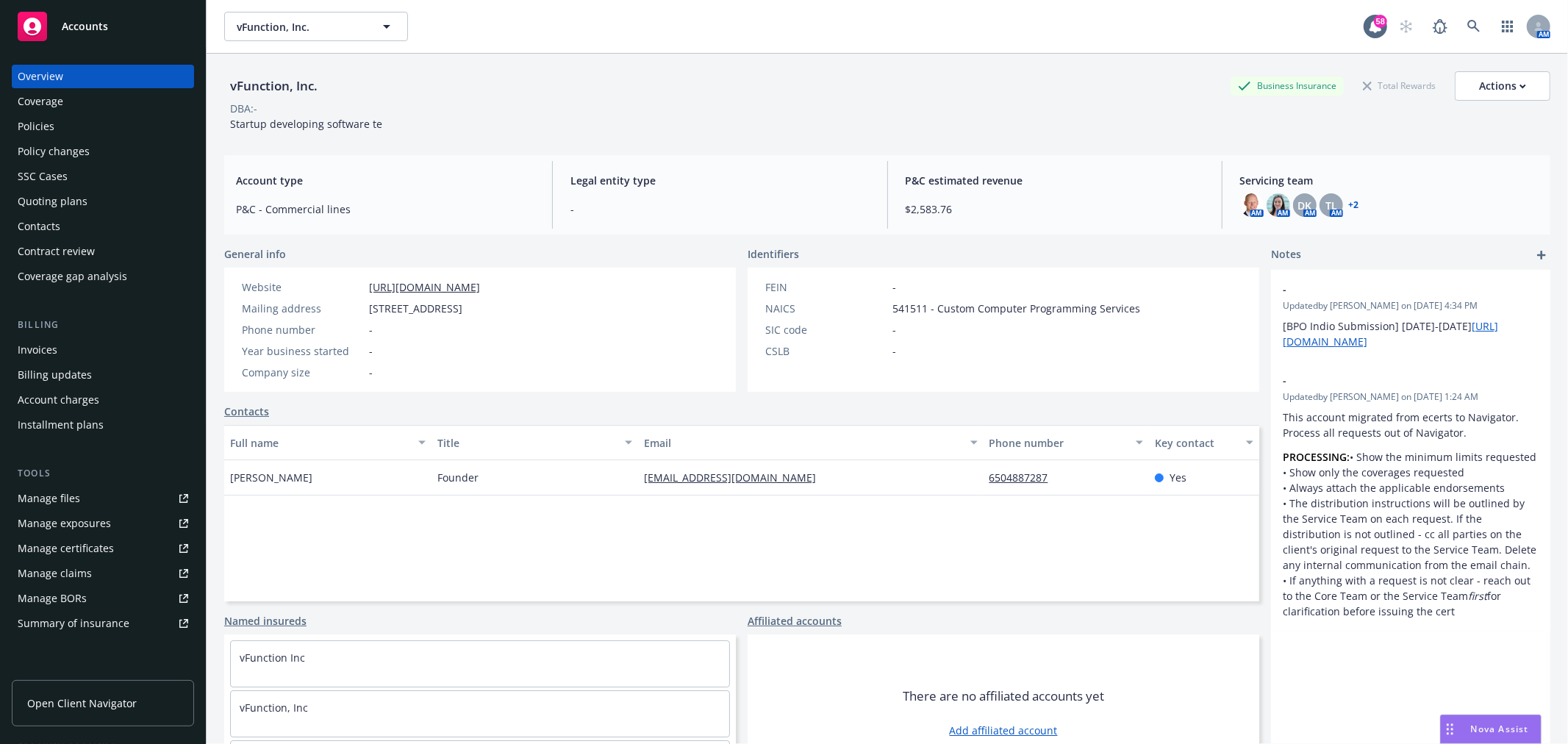
click at [1348, 206] on link "+ 2" at bounding box center [1353, 205] width 10 height 9
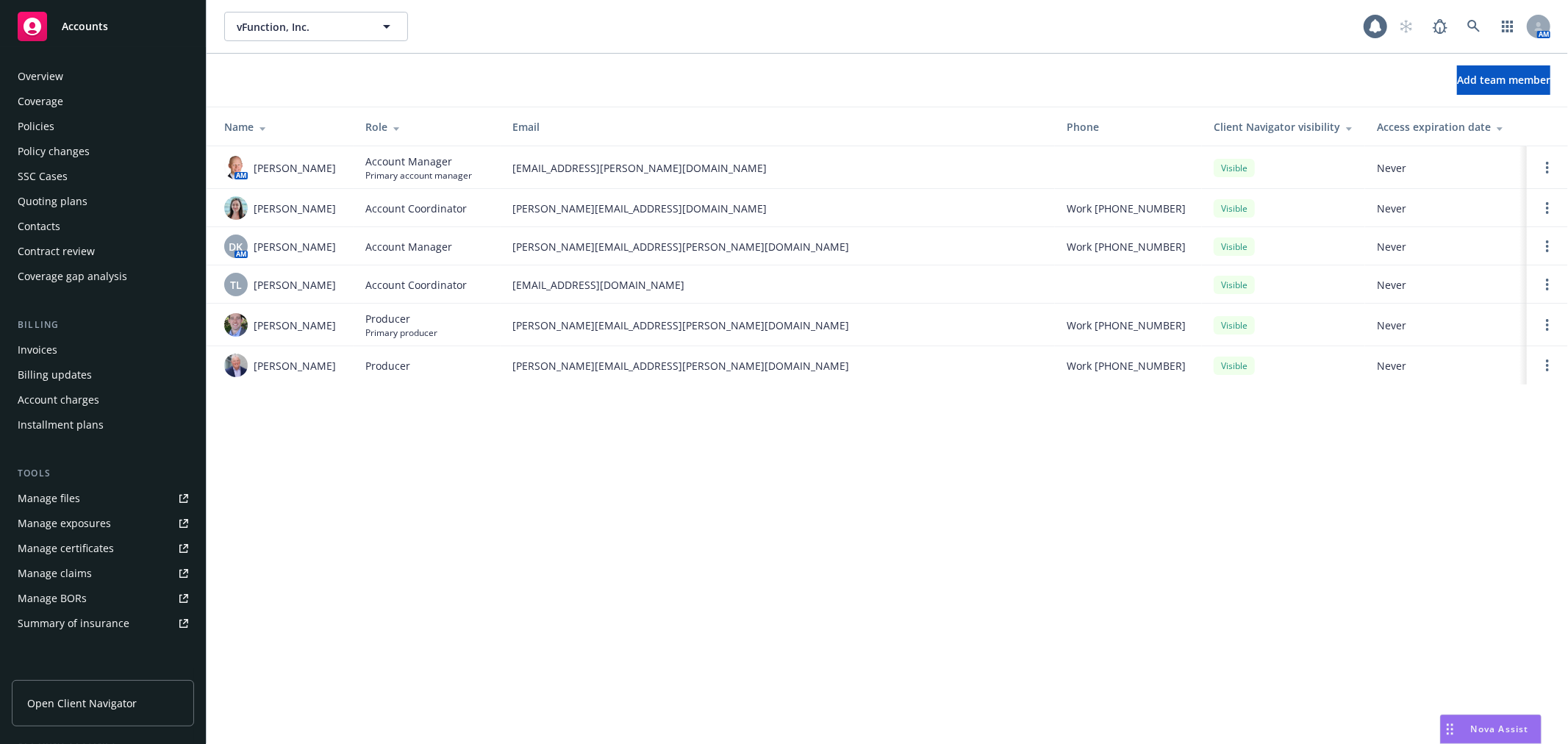
scroll to position [214, 0]
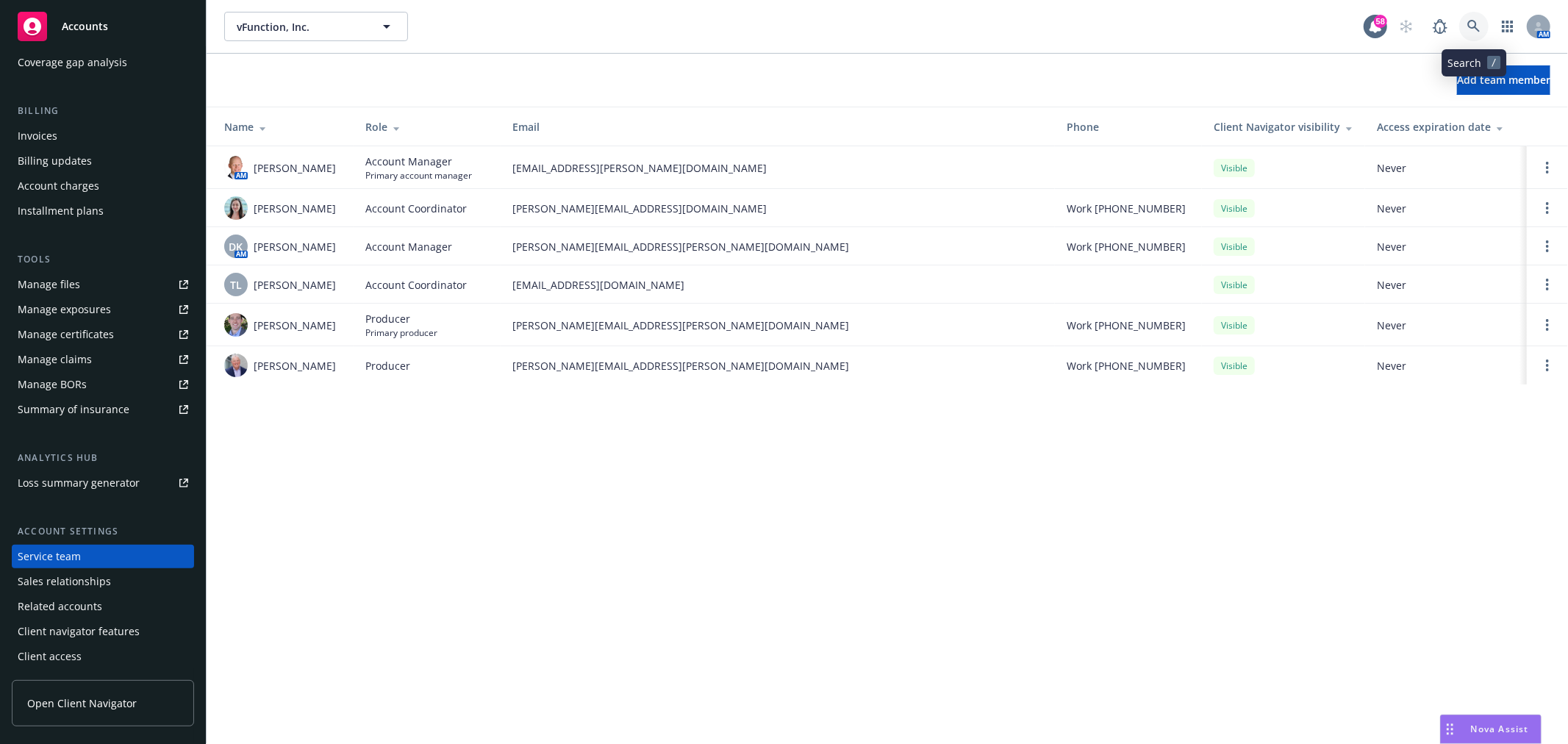
click at [1475, 25] on icon at bounding box center [1473, 26] width 12 height 12
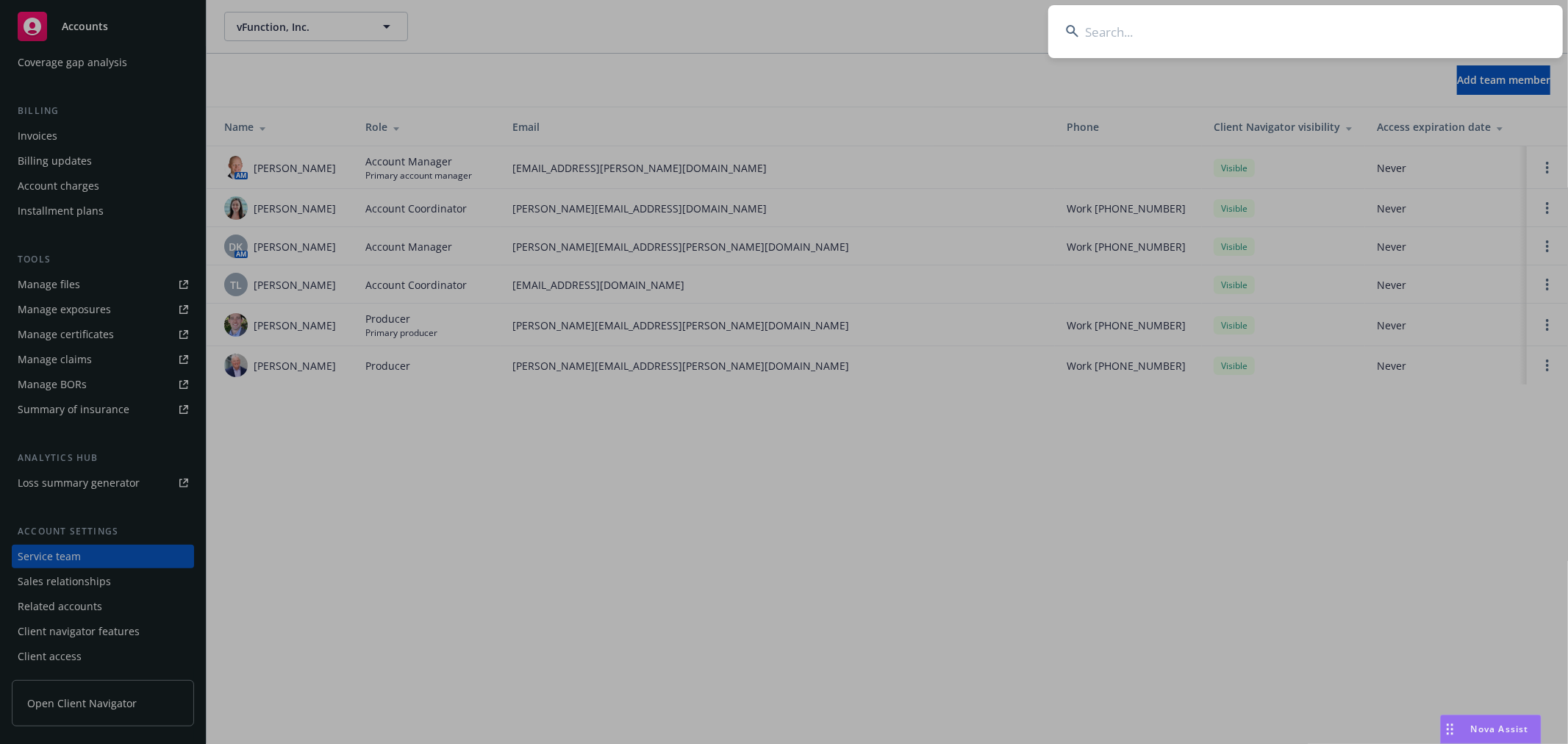
click at [1360, 35] on input at bounding box center [1305, 32] width 514 height 53
type input "verta"
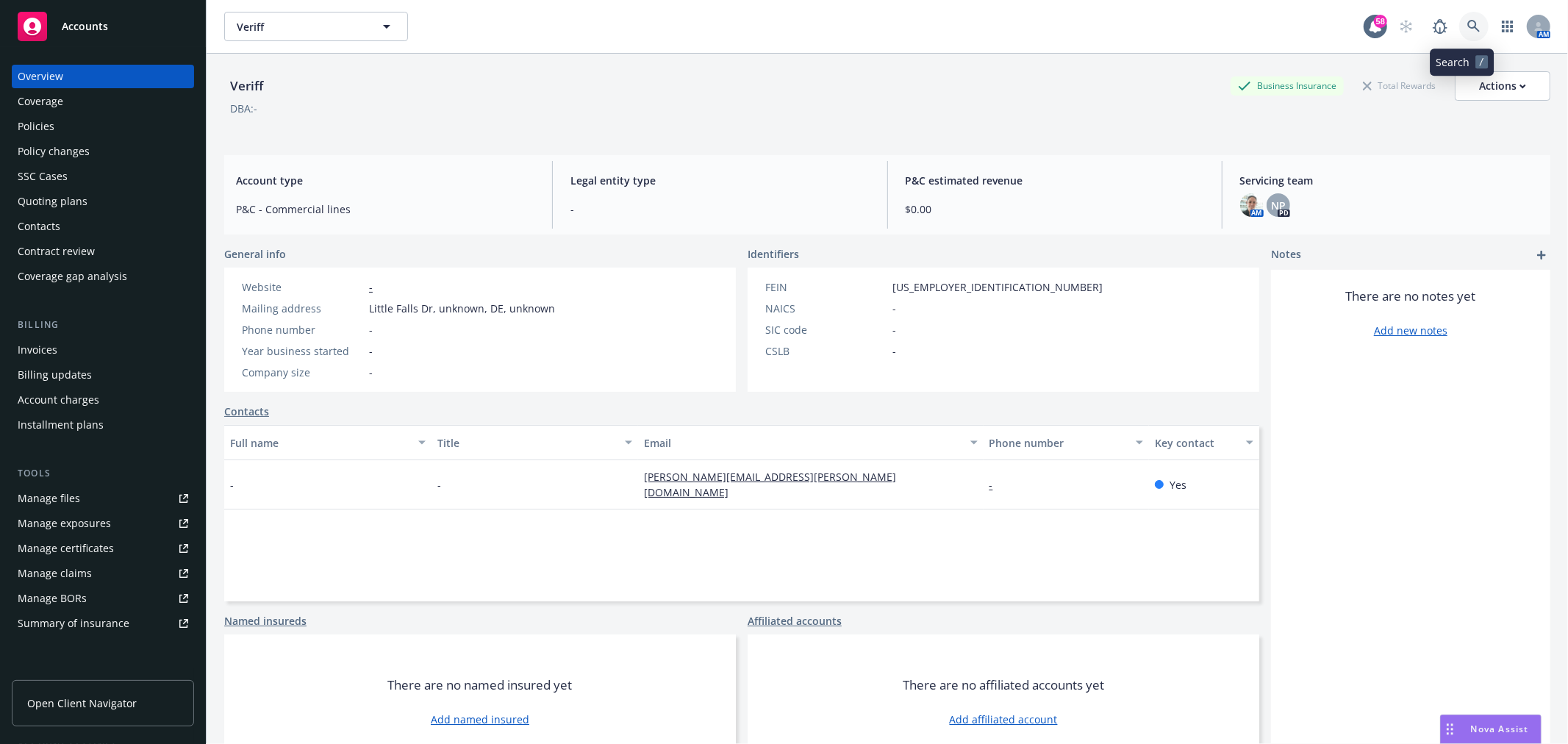
click at [1463, 34] on link at bounding box center [1474, 26] width 29 height 29
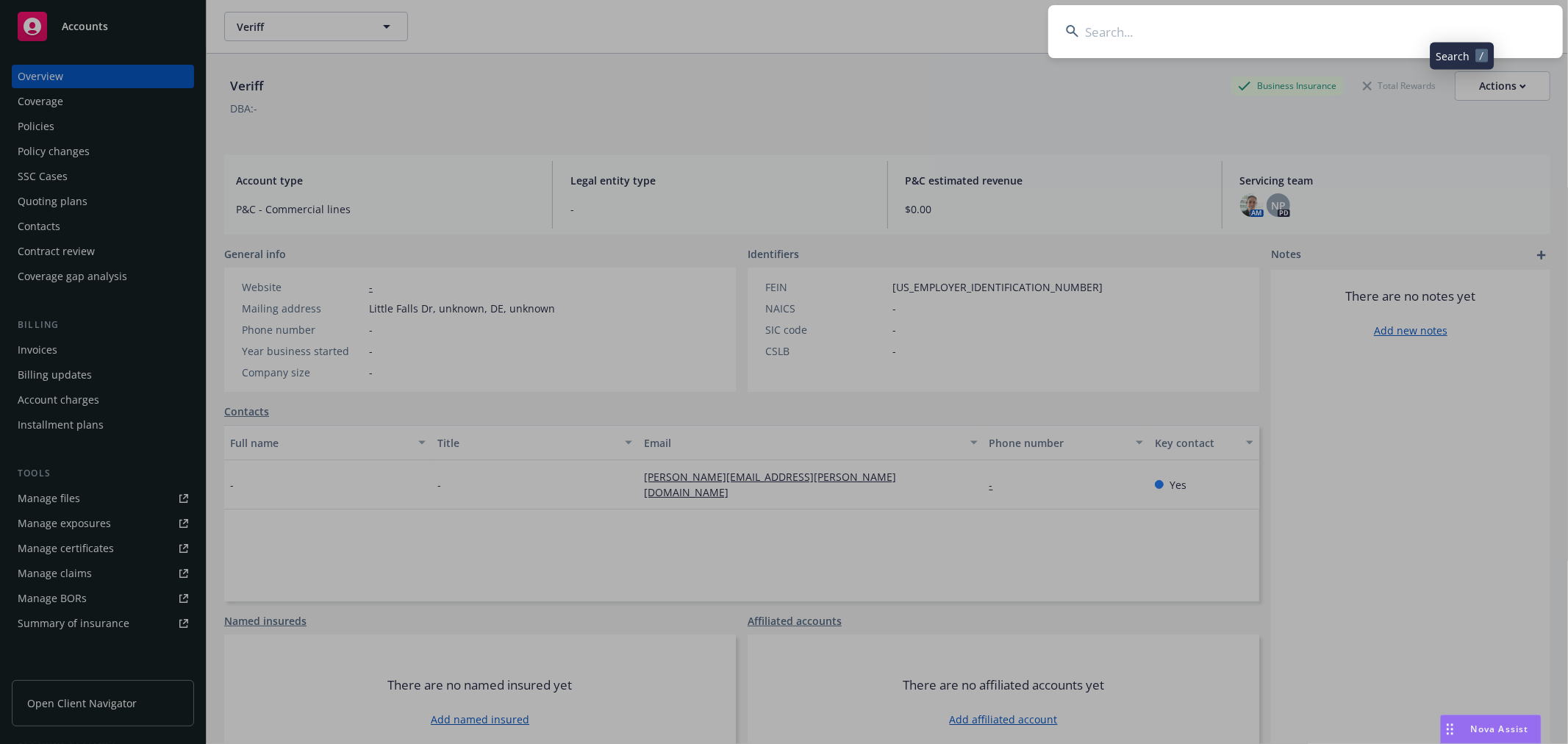
drag, startPoint x: 1463, startPoint y: 34, endPoint x: 1420, endPoint y: 34, distance: 43.0
click at [1421, 35] on input at bounding box center [1305, 32] width 514 height 53
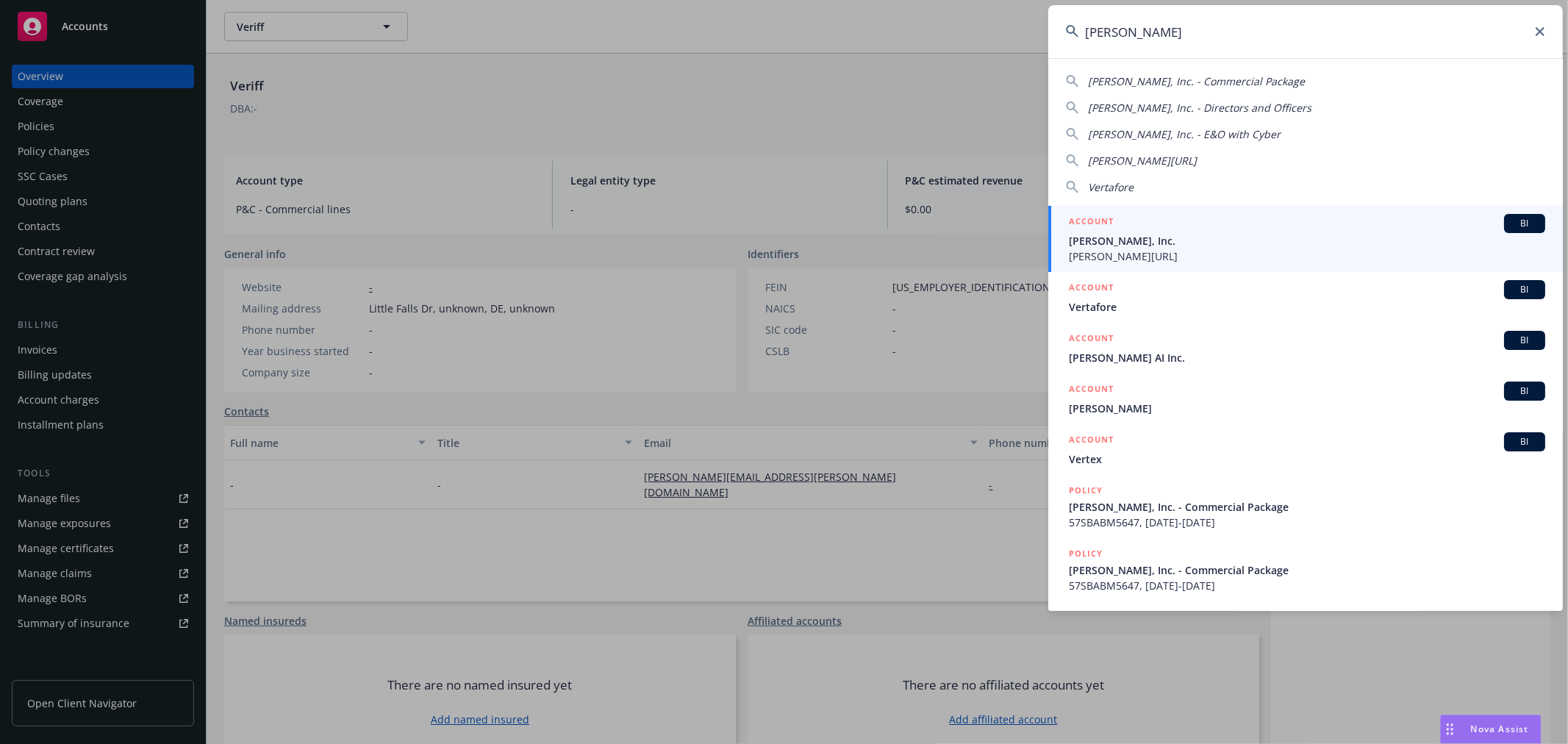
type input "verta"
click at [1262, 241] on span "Verta, Inc." at bounding box center [1307, 241] width 476 height 16
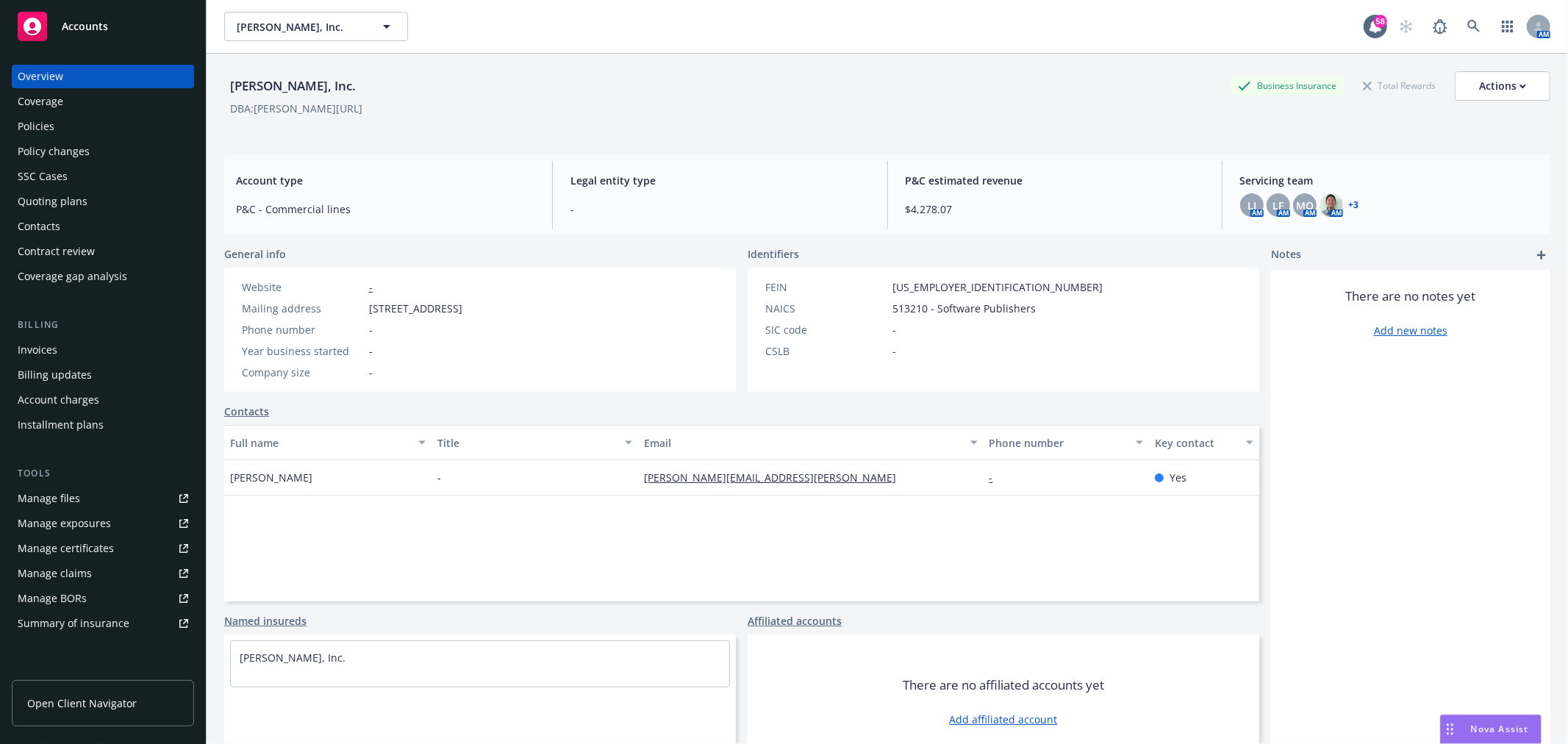
click at [1348, 201] on link "+ 3" at bounding box center [1353, 205] width 10 height 9
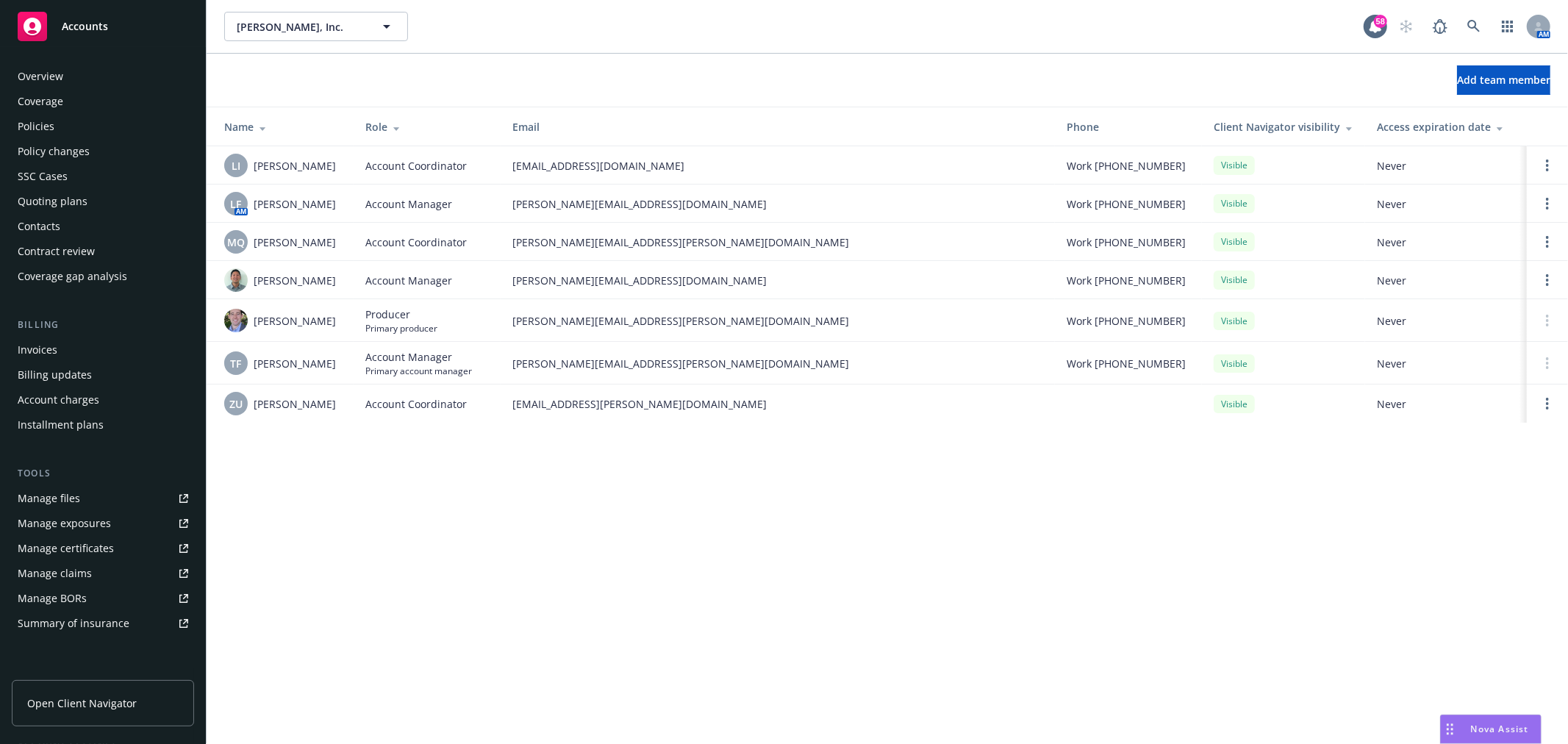
click at [48, 126] on div "Policies" at bounding box center [36, 126] width 36 height 23
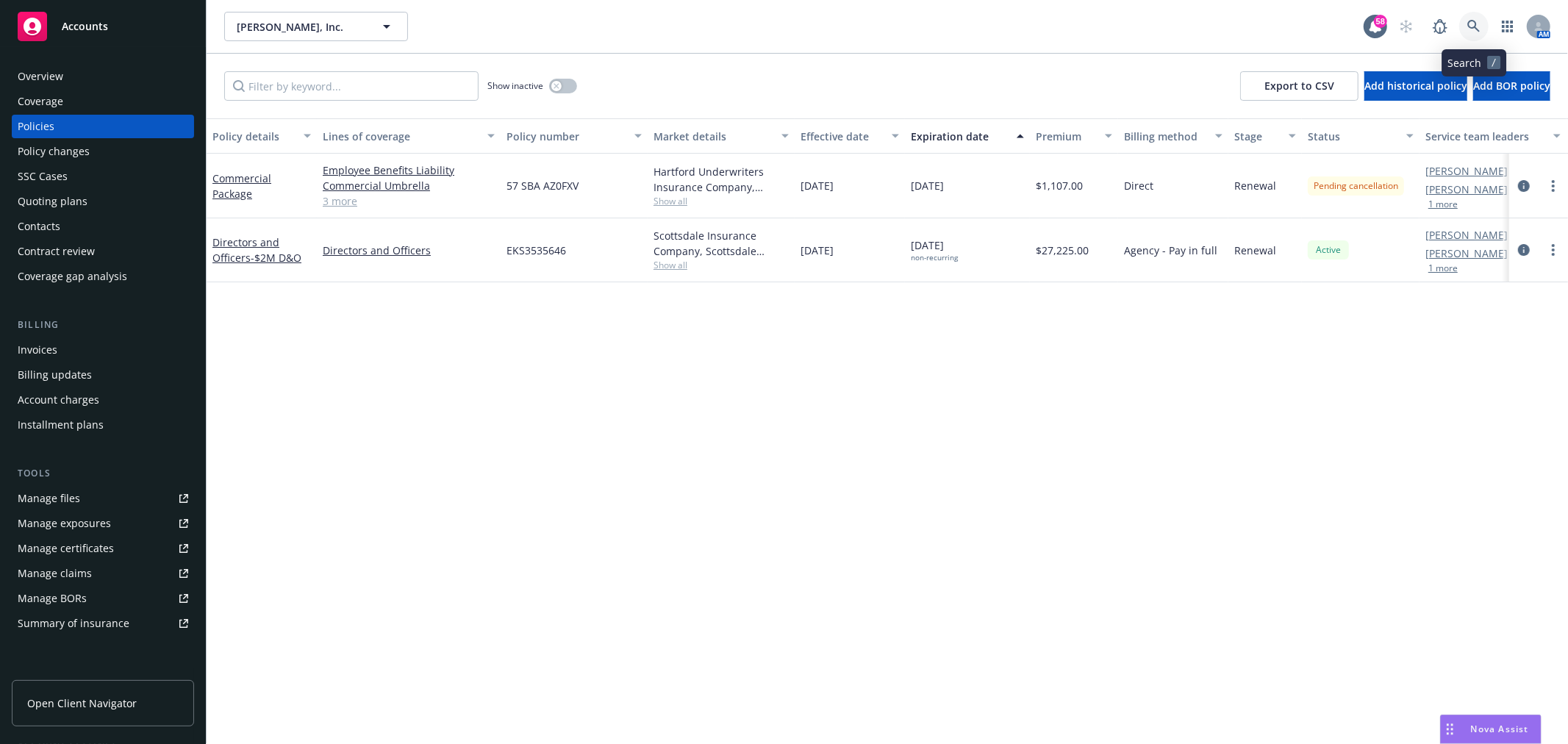
click at [1477, 17] on link at bounding box center [1474, 26] width 29 height 29
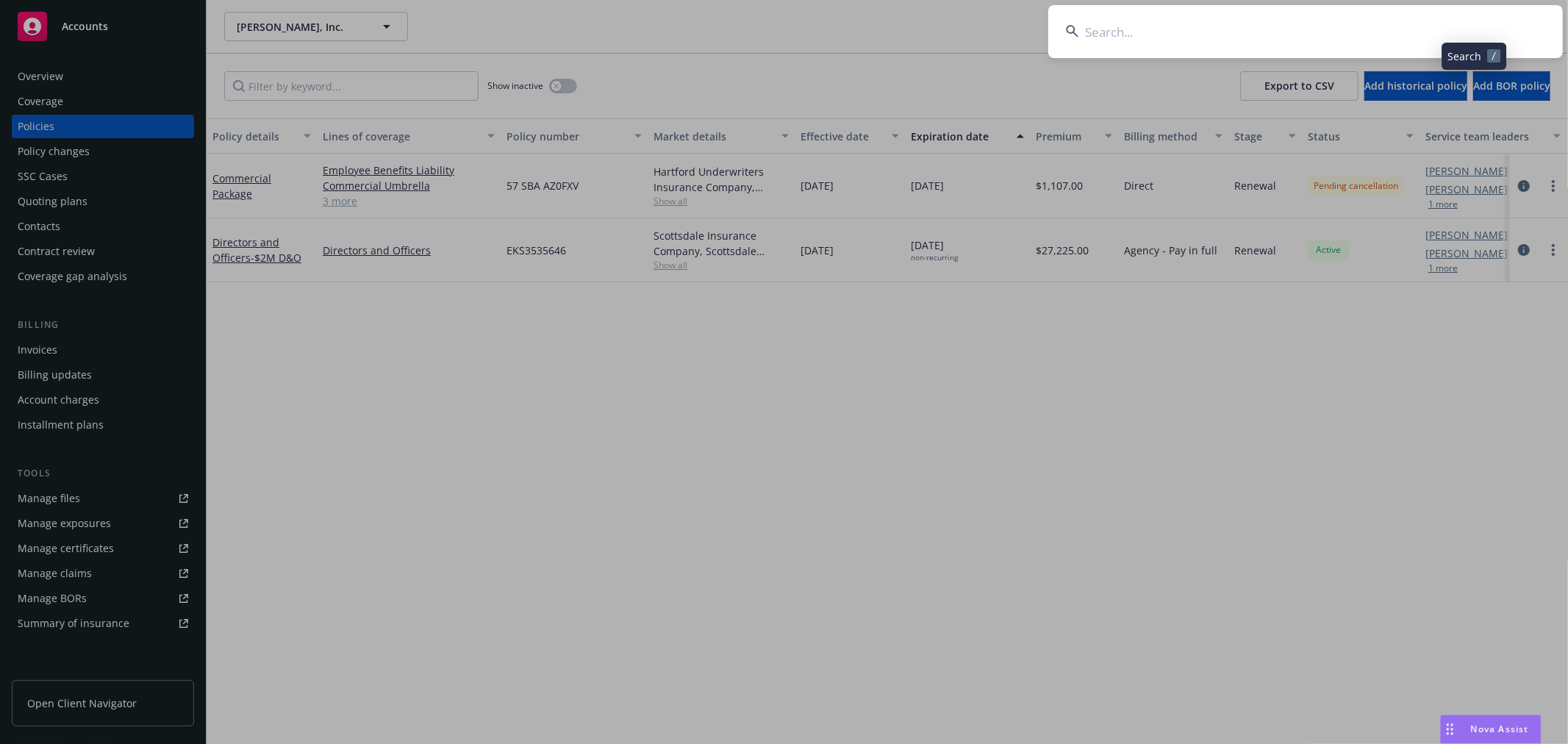
click at [1370, 39] on input at bounding box center [1305, 32] width 514 height 53
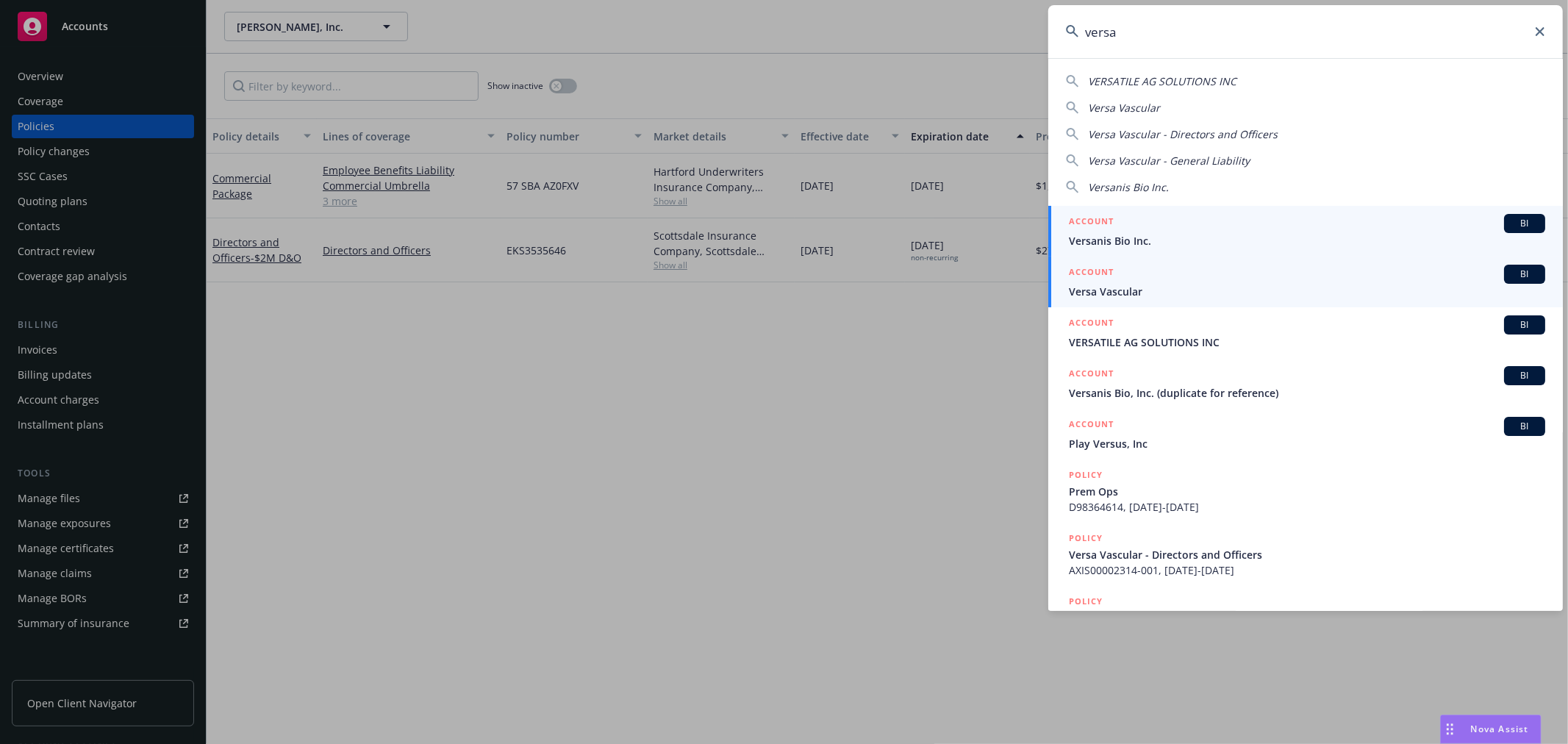
type input "versa"
click at [1277, 272] on div "ACCOUNT BI" at bounding box center [1307, 274] width 476 height 19
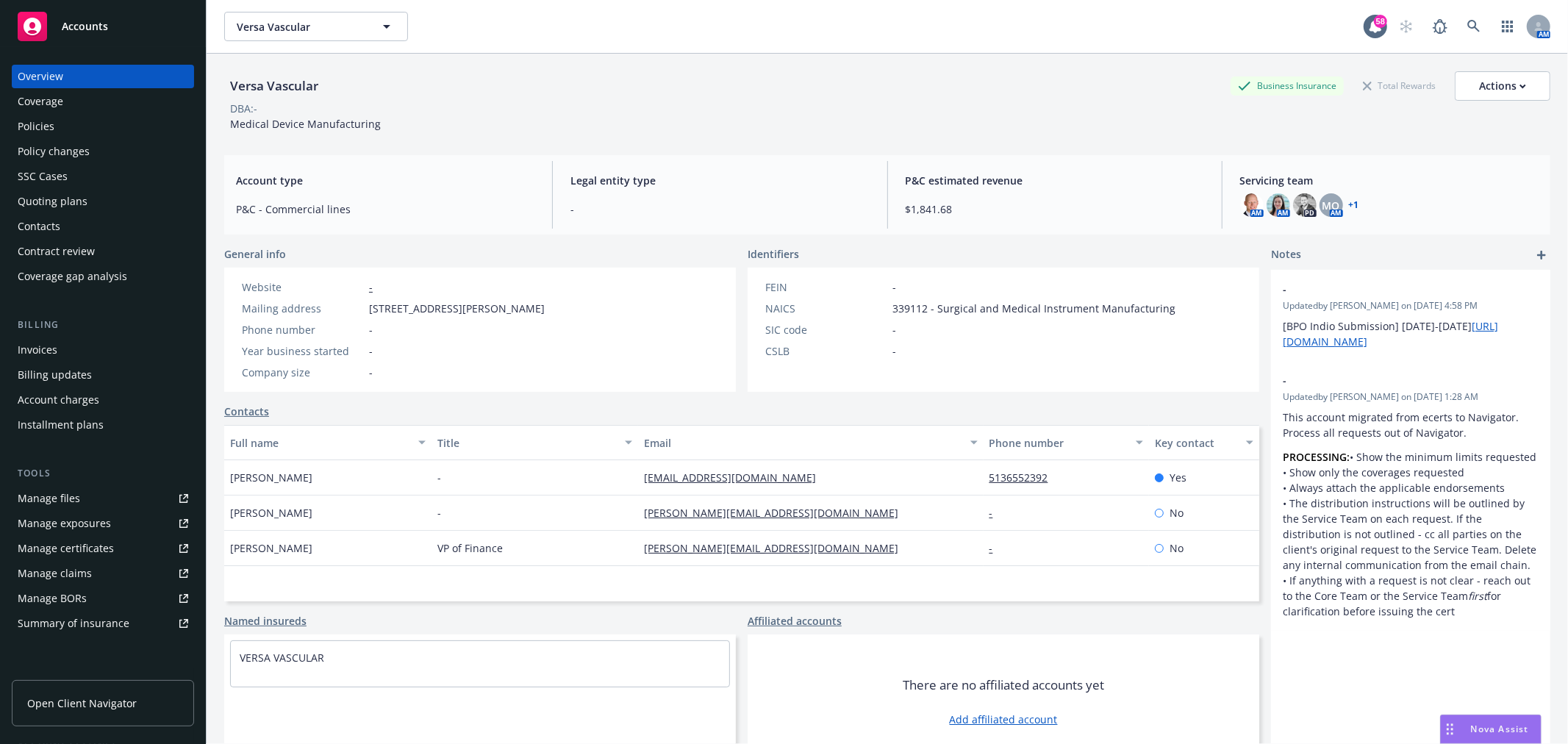
click at [42, 122] on div "Policies" at bounding box center [36, 126] width 36 height 23
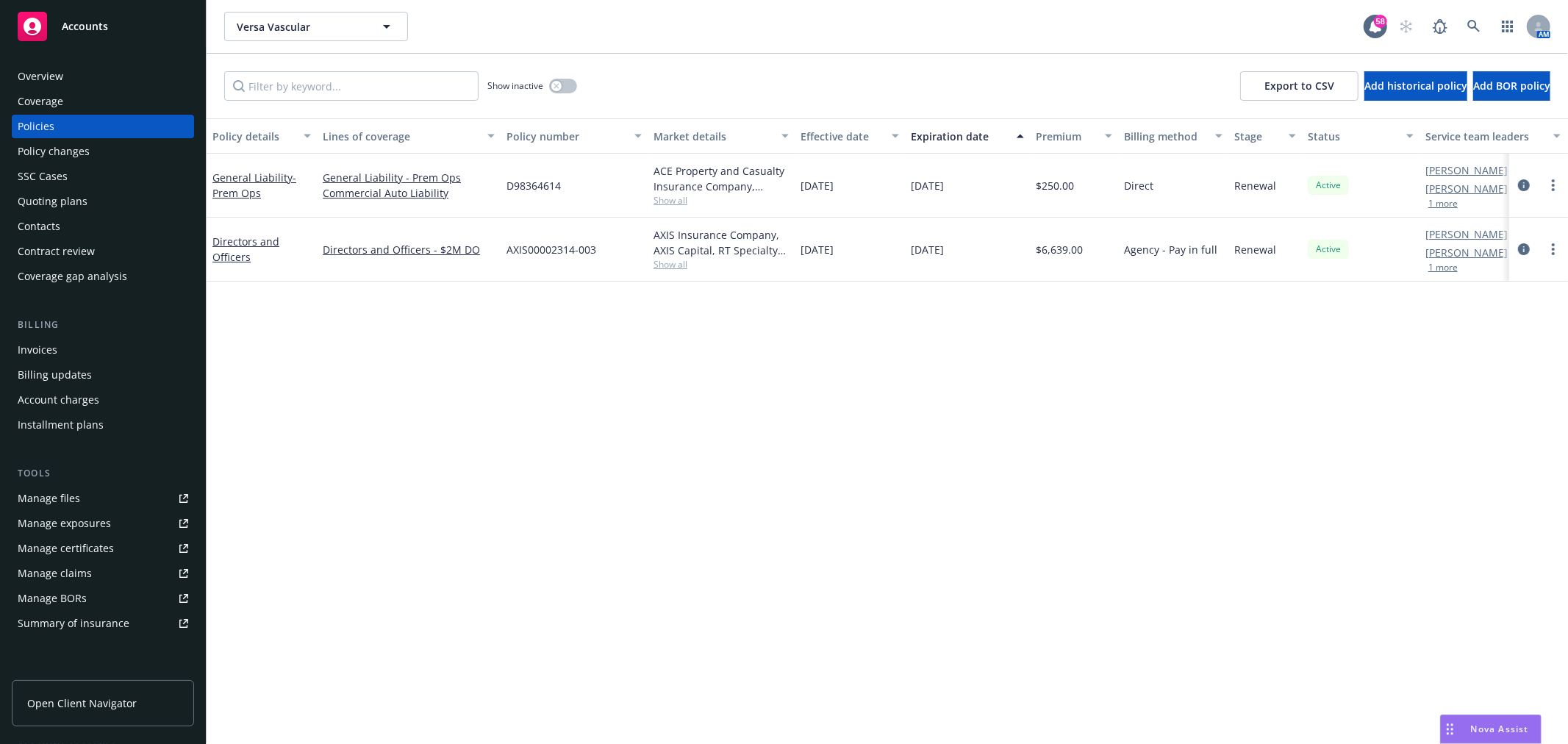
click at [50, 77] on div "Overview" at bounding box center [40, 76] width 46 height 23
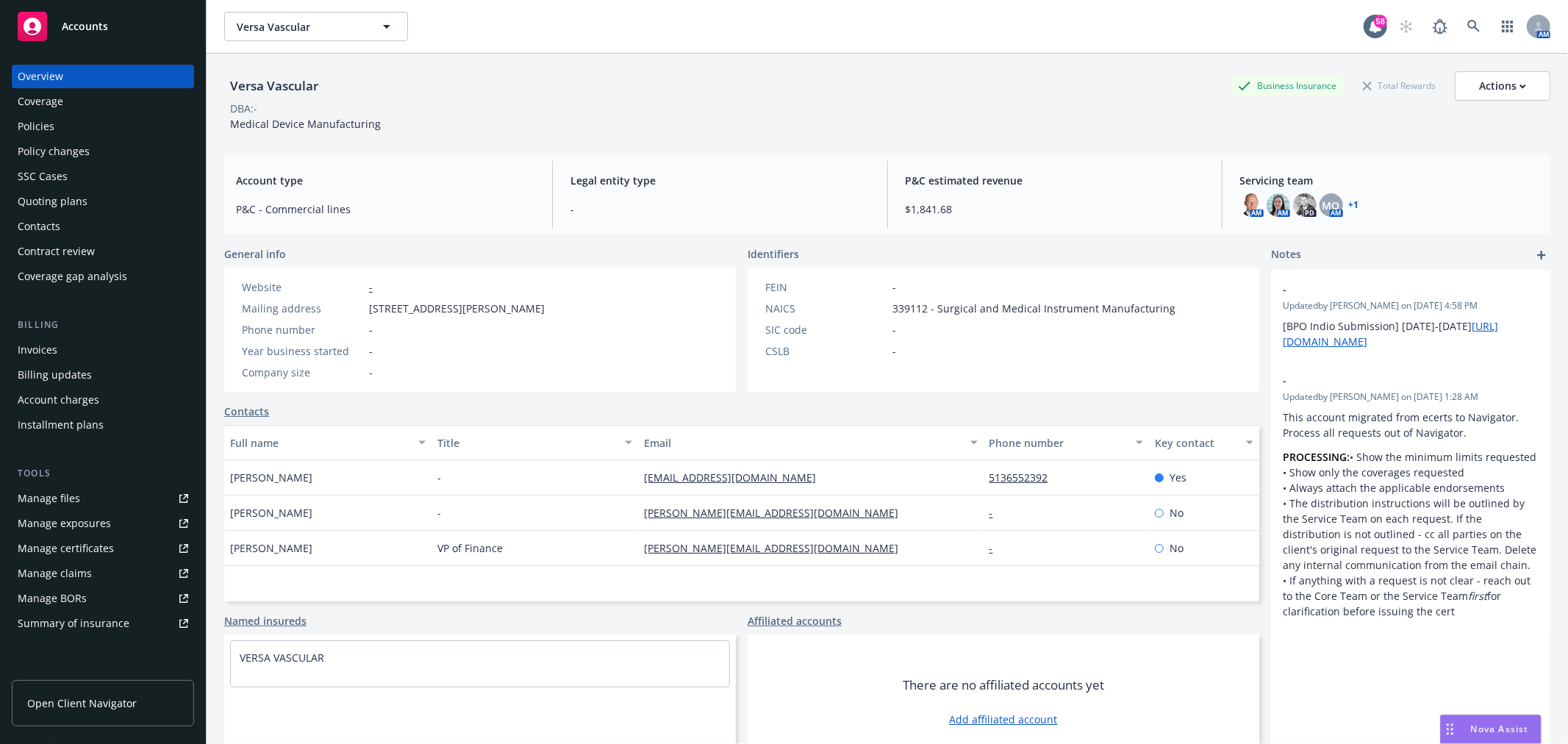
click at [1348, 202] on link "+ 1" at bounding box center [1353, 205] width 10 height 9
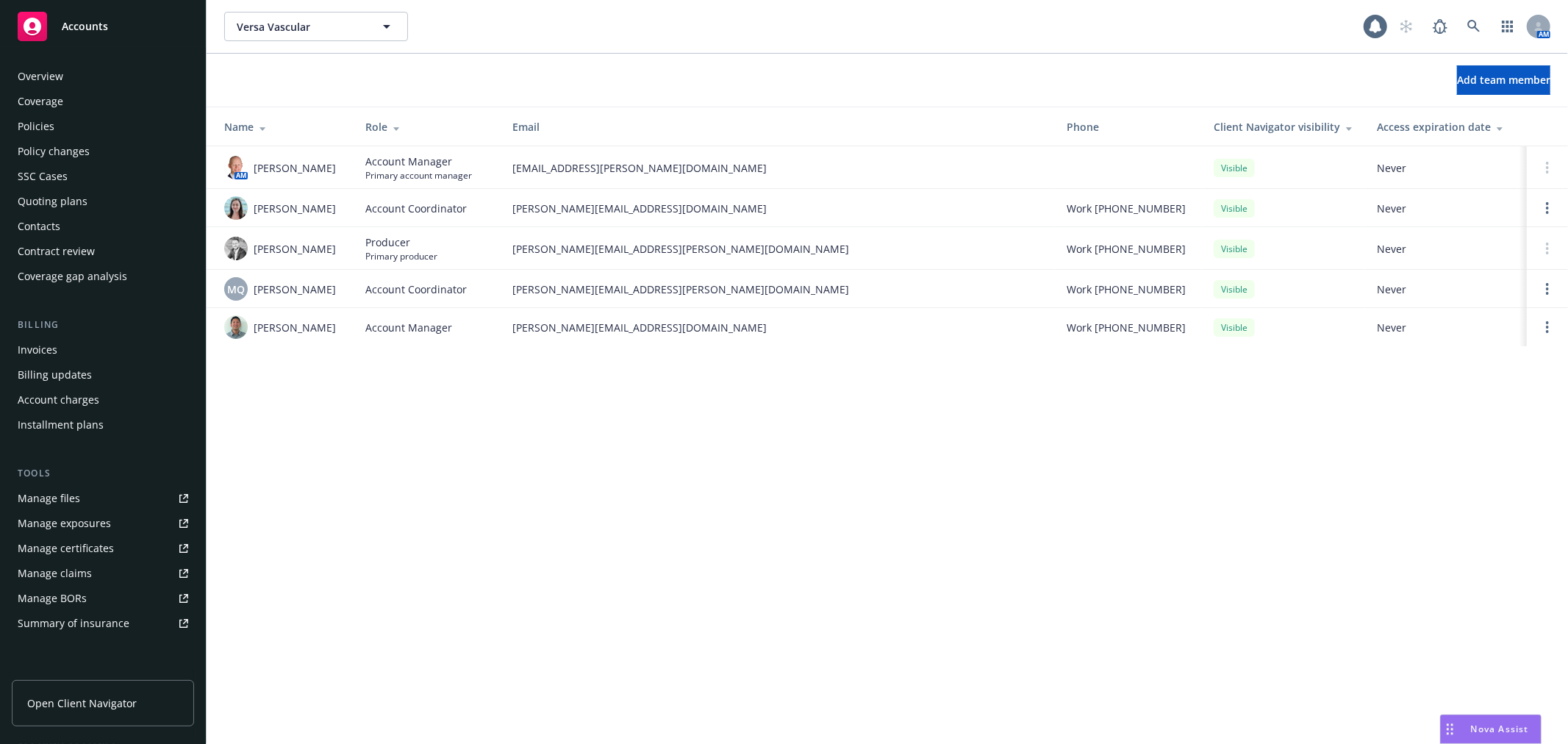
scroll to position [214, 0]
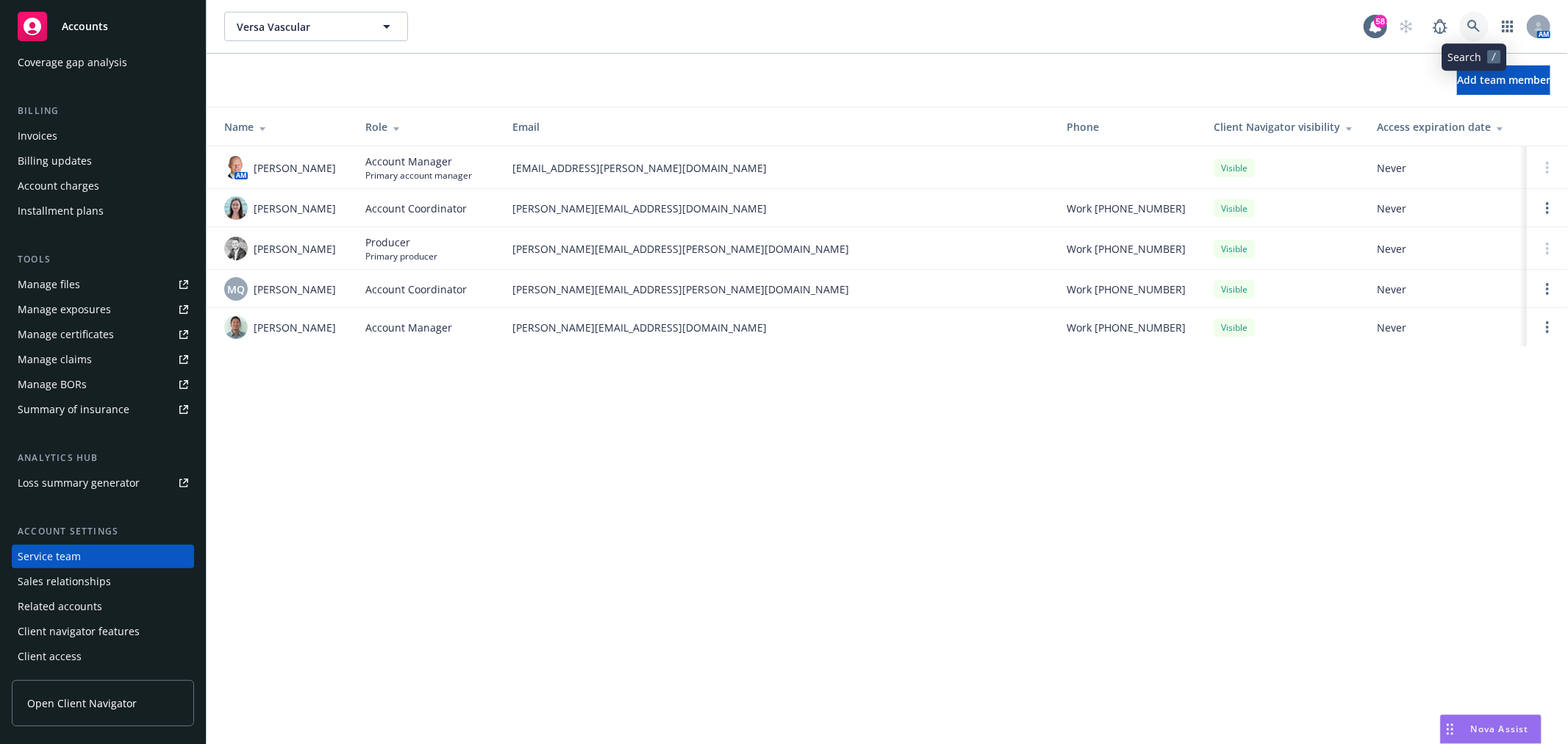
click at [1473, 30] on icon at bounding box center [1473, 26] width 13 height 13
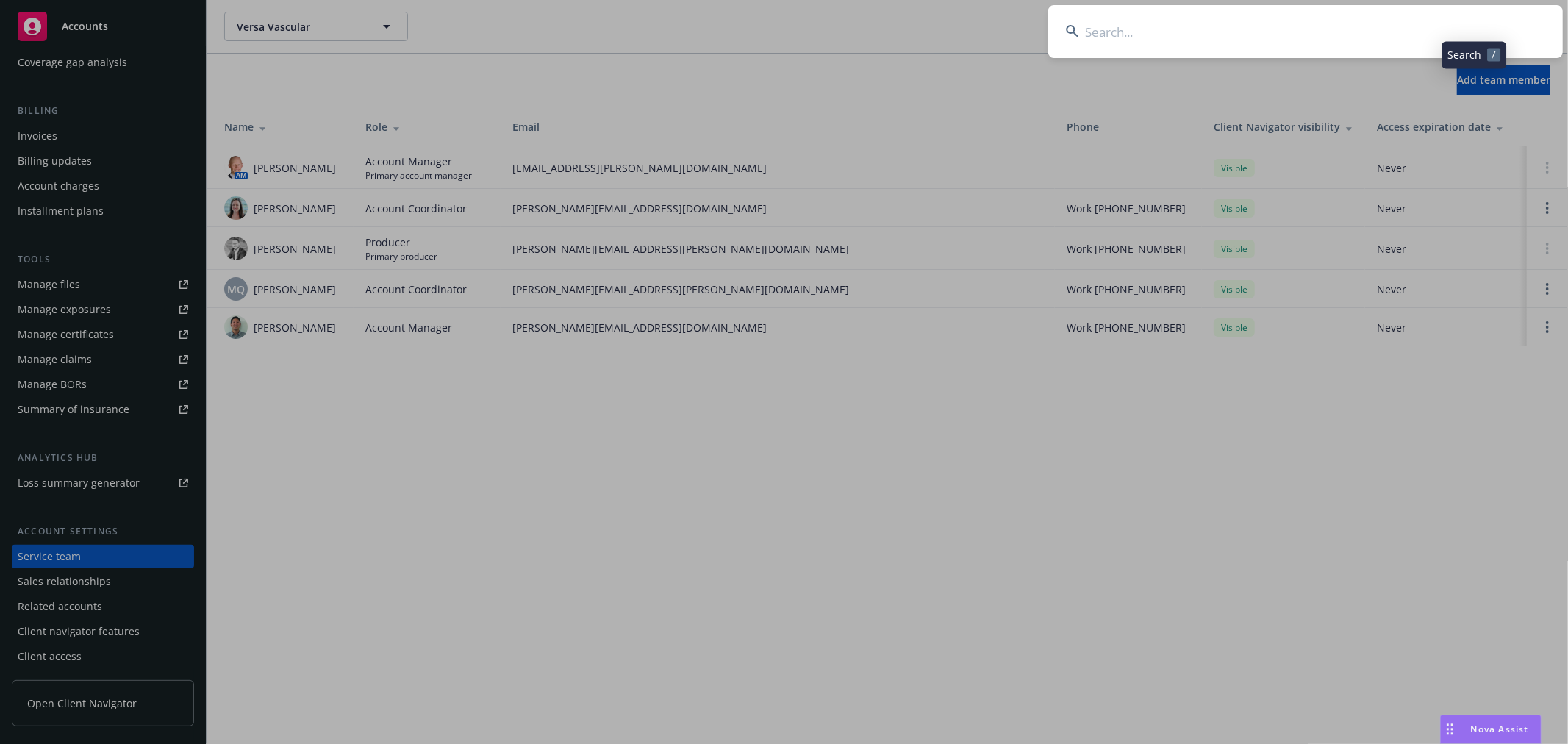
click at [1375, 35] on input at bounding box center [1305, 32] width 514 height 53
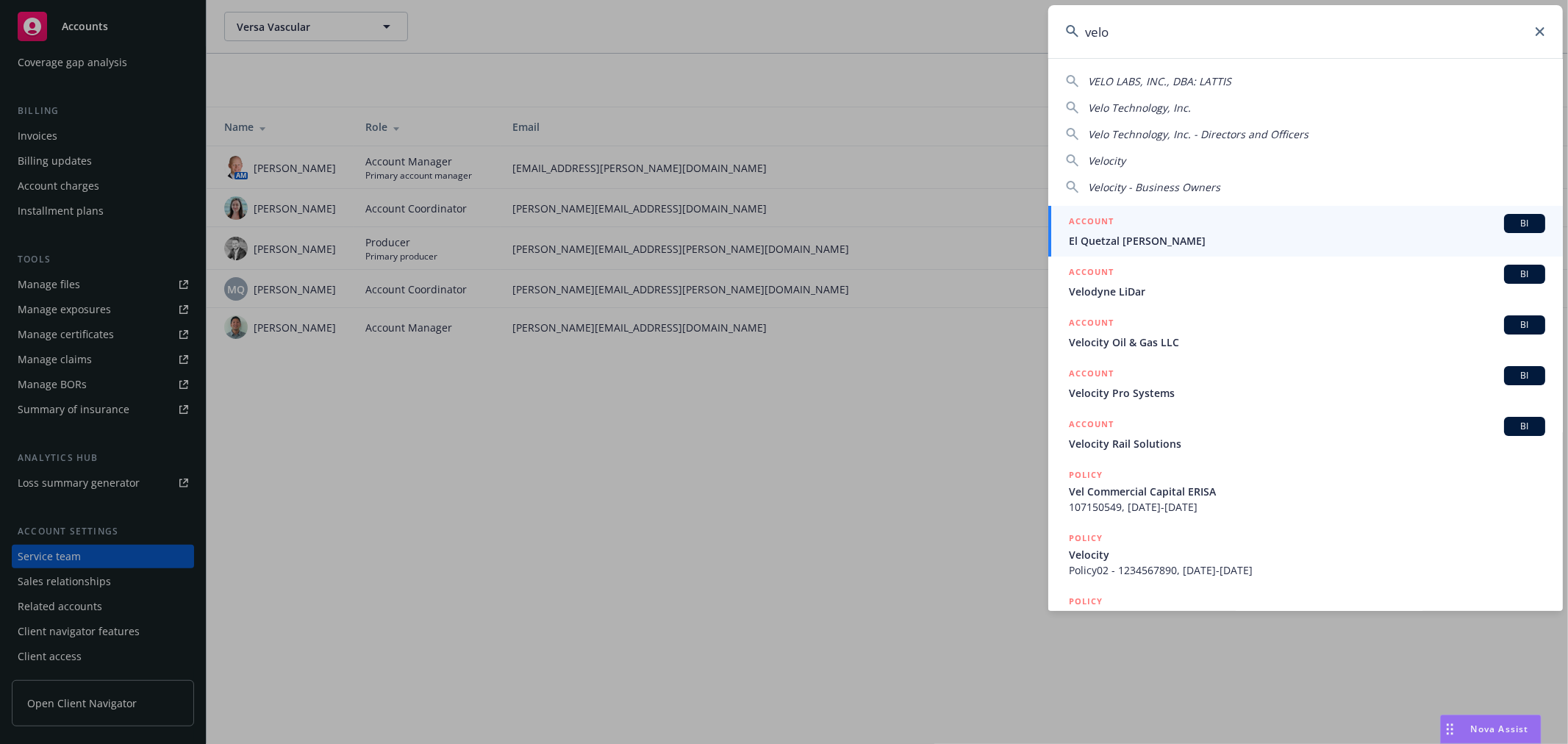
click at [1161, 43] on input "velo" at bounding box center [1305, 32] width 514 height 53
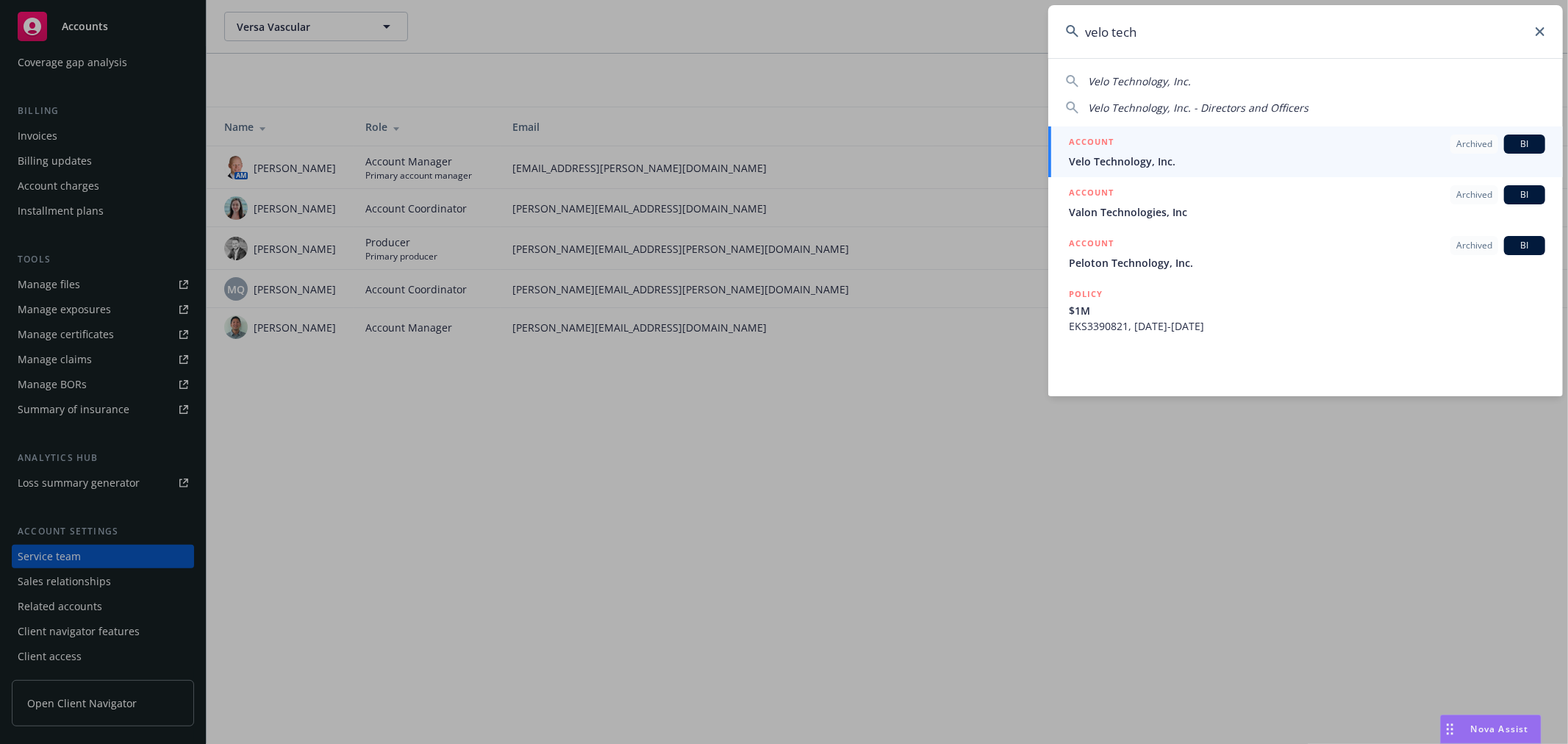
type input "velo tech"
click at [1162, 160] on span "Velo Technology, Inc." at bounding box center [1307, 161] width 476 height 16
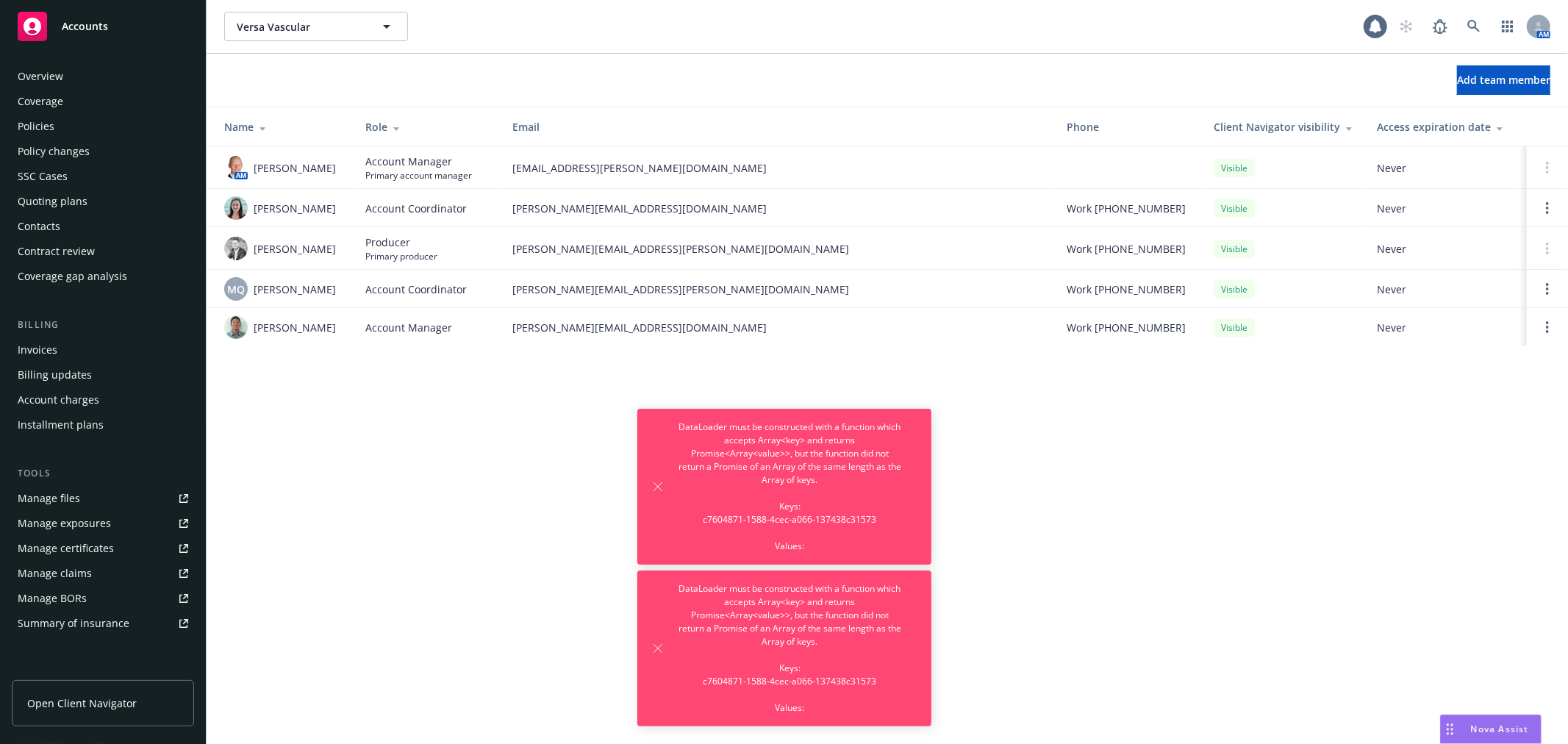
scroll to position [214, 0]
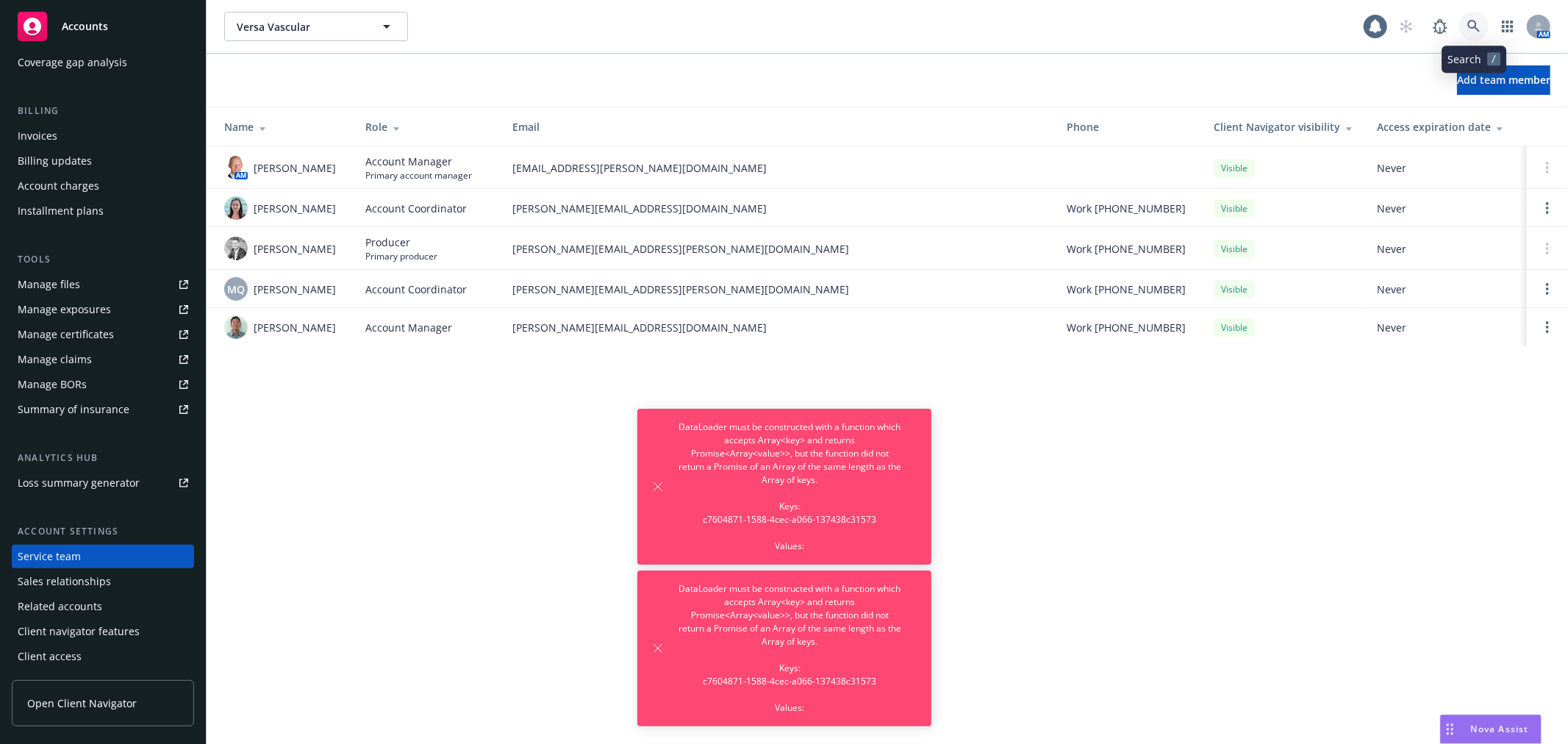
click at [1481, 33] on link at bounding box center [1474, 26] width 29 height 29
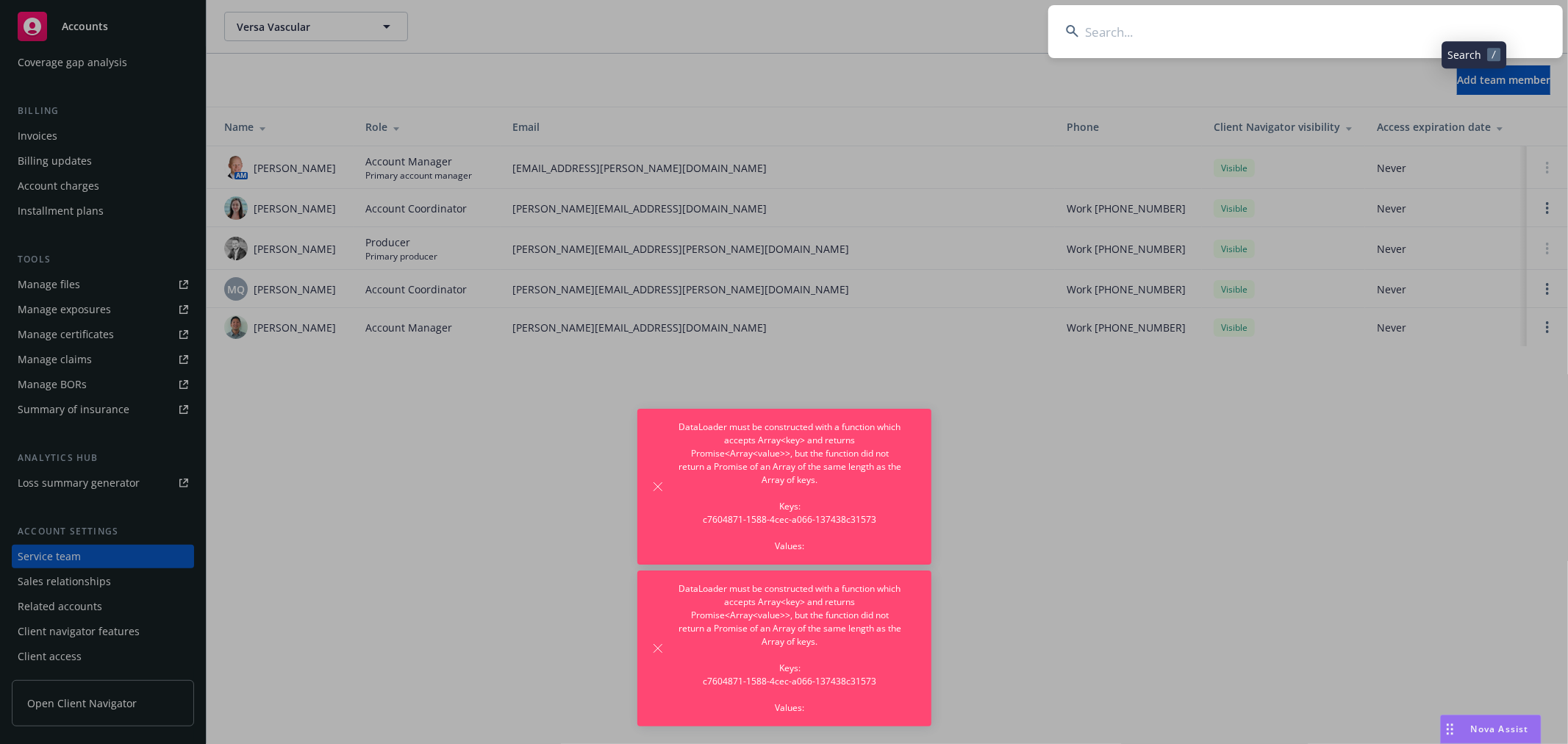
click at [1419, 49] on input at bounding box center [1305, 32] width 514 height 53
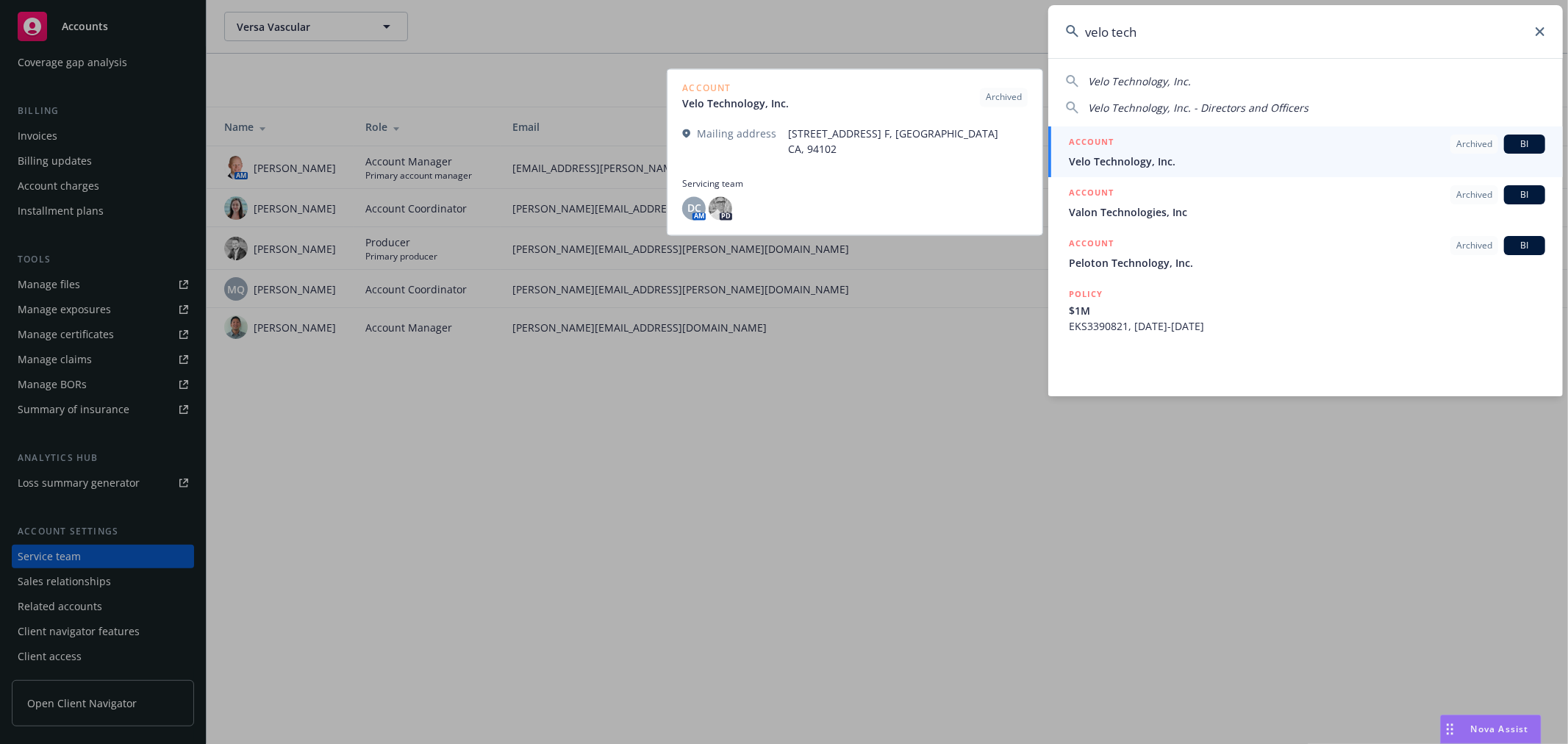
type input "velo tech"
click at [1296, 163] on span "Velo Technology, Inc." at bounding box center [1307, 161] width 476 height 16
